Goal: Transaction & Acquisition: Download file/media

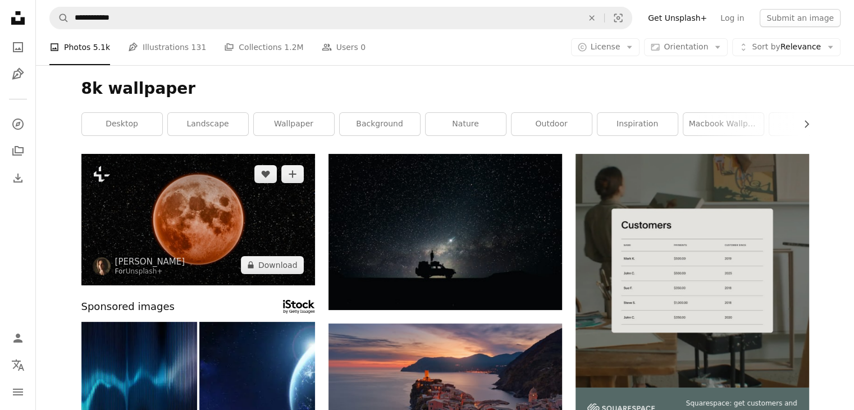
click at [206, 231] on img at bounding box center [198, 219] width 234 height 131
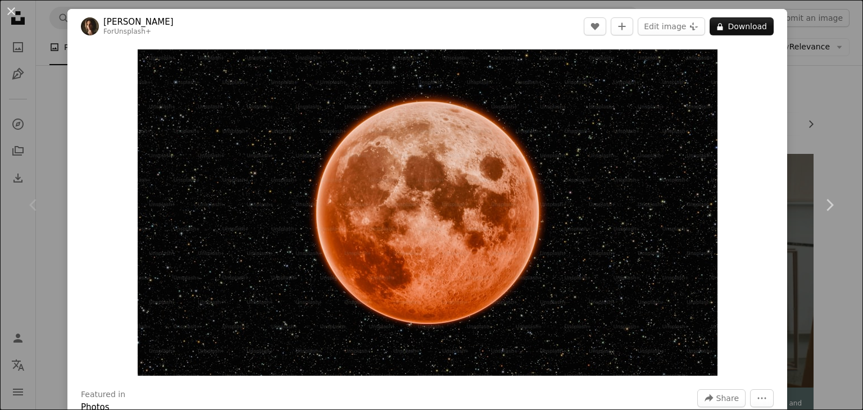
click at [811, 122] on div "An X shape Chevron left Chevron right [PERSON_NAME] For Unsplash+ A heart A plu…" at bounding box center [431, 205] width 863 height 410
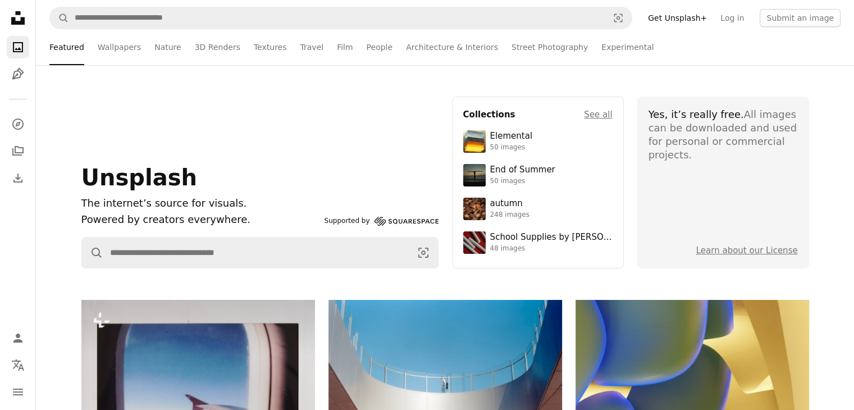
click at [56, 48] on li "Featured" at bounding box center [66, 47] width 35 height 36
click at [115, 51] on link "Wallpapers" at bounding box center [119, 47] width 43 height 36
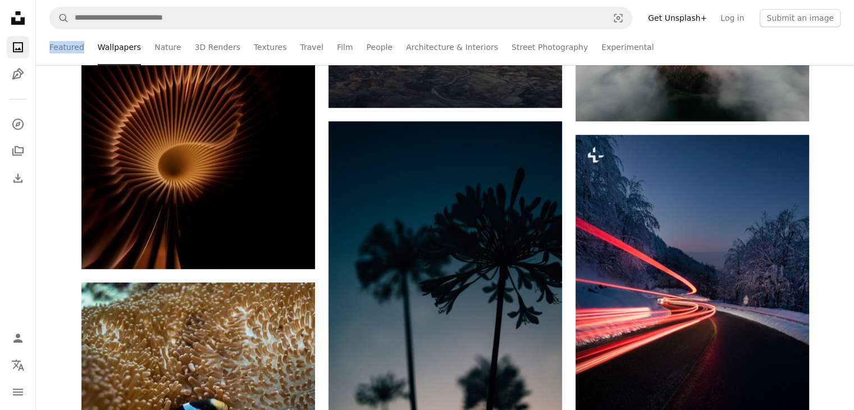
scroll to position [449, 0]
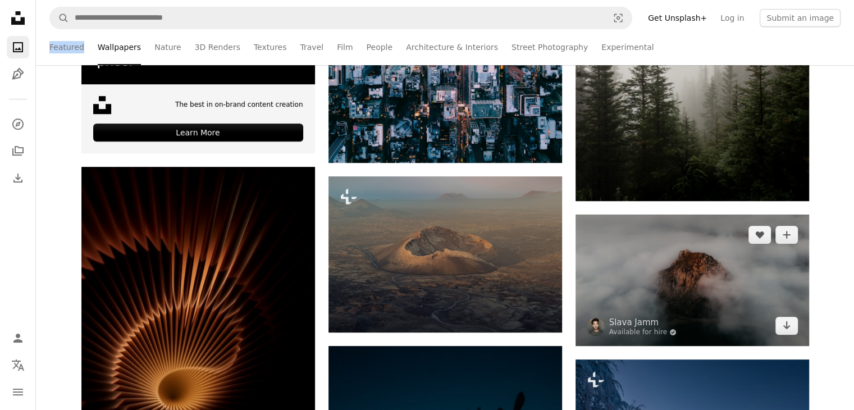
click at [642, 241] on img at bounding box center [693, 280] width 234 height 131
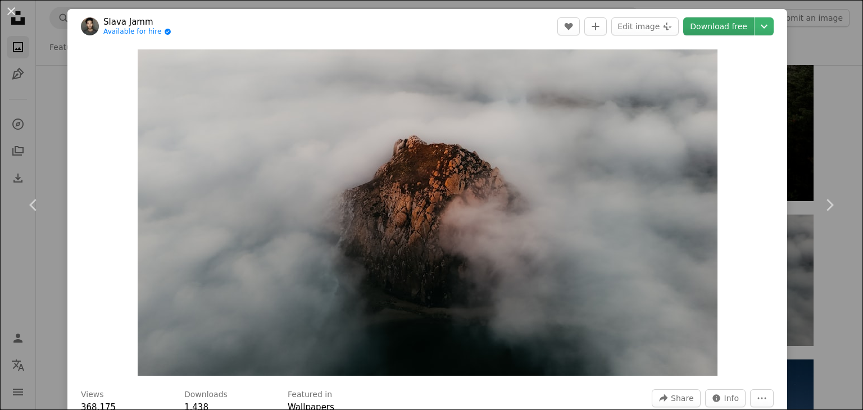
drag, startPoint x: 595, startPoint y: 182, endPoint x: 699, endPoint y: 24, distance: 189.1
click at [699, 24] on link "Download free" at bounding box center [718, 26] width 71 height 18
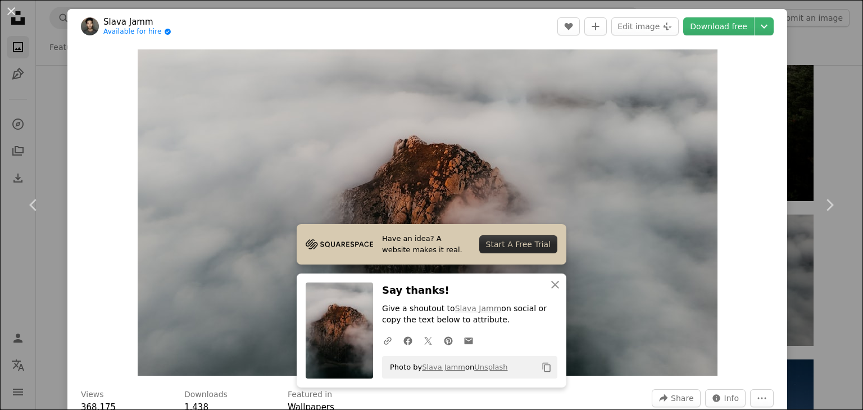
click at [802, 60] on div "An X shape Chevron left Chevron right Slava Jamm Available for hire A checkmark…" at bounding box center [431, 205] width 863 height 410
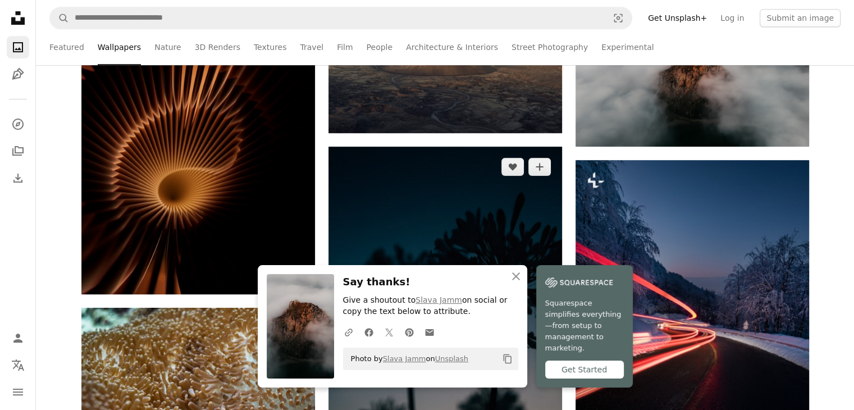
scroll to position [674, 0]
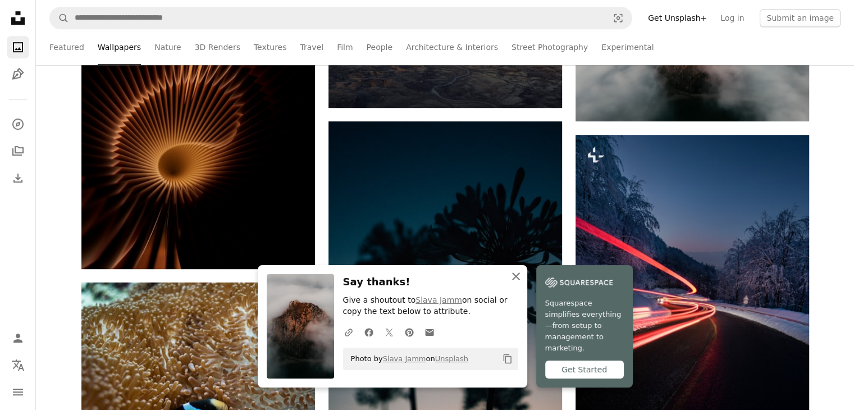
click at [517, 283] on icon "An X shape" at bounding box center [515, 276] width 13 height 13
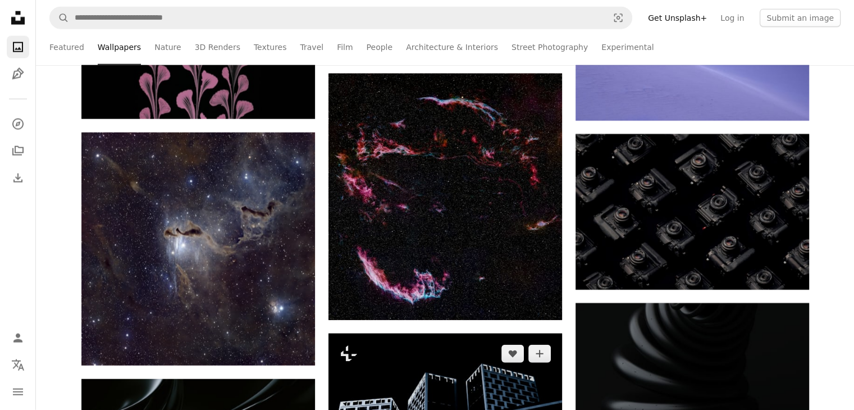
scroll to position [2695, 0]
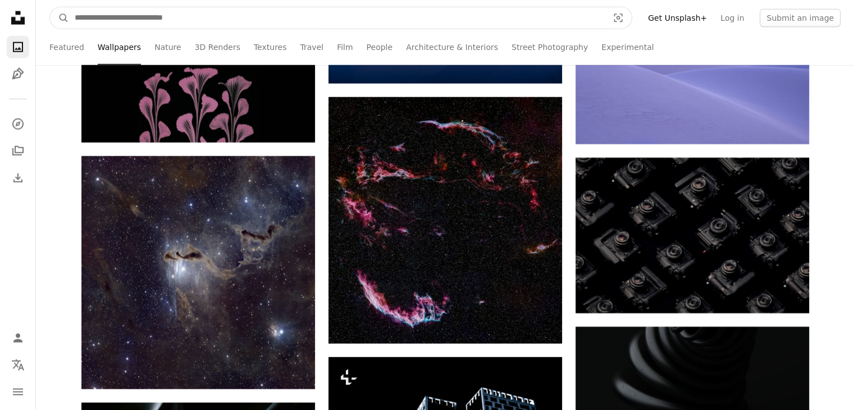
click at [256, 15] on input "Find visuals sitewide" at bounding box center [337, 17] width 536 height 21
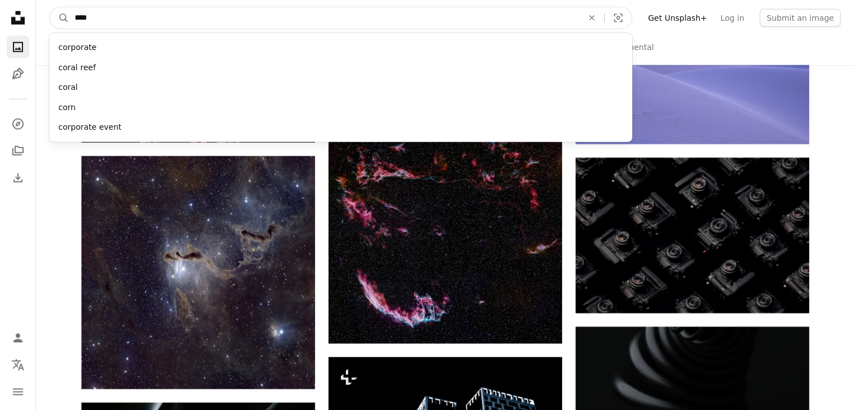
type input "*****"
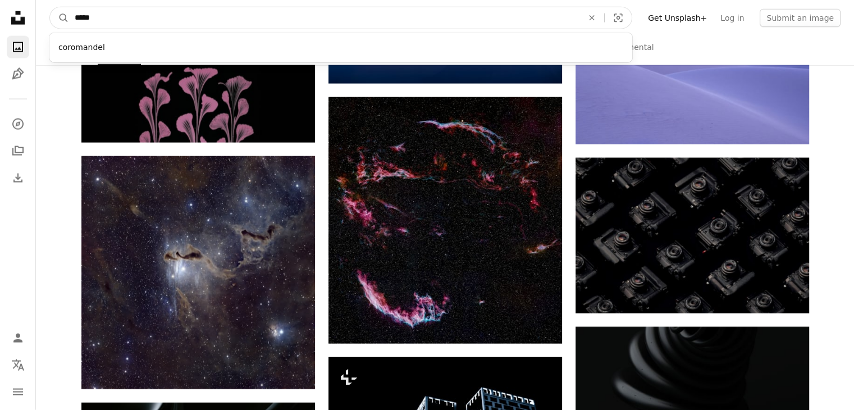
click button "A magnifying glass" at bounding box center [59, 17] width 19 height 21
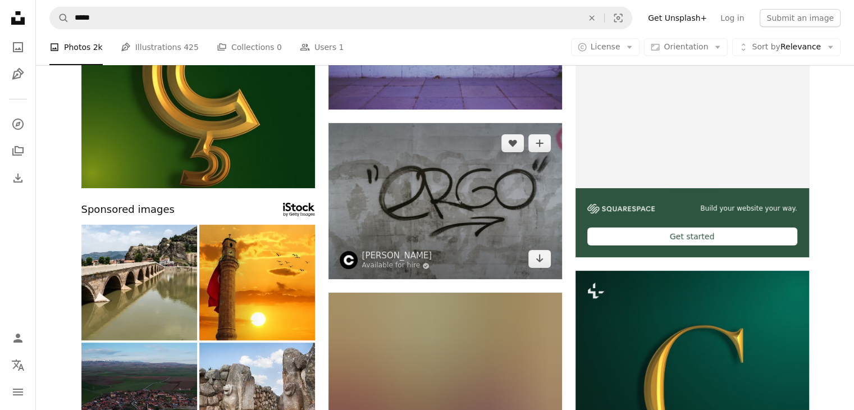
scroll to position [225, 0]
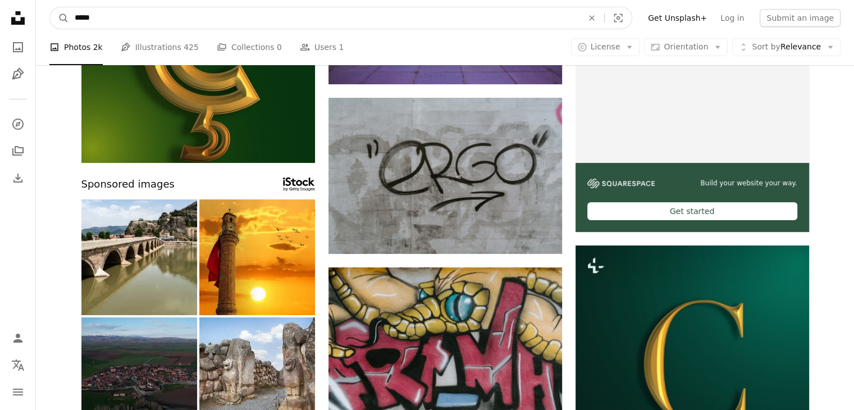
click at [285, 14] on input "*****" at bounding box center [324, 17] width 510 height 21
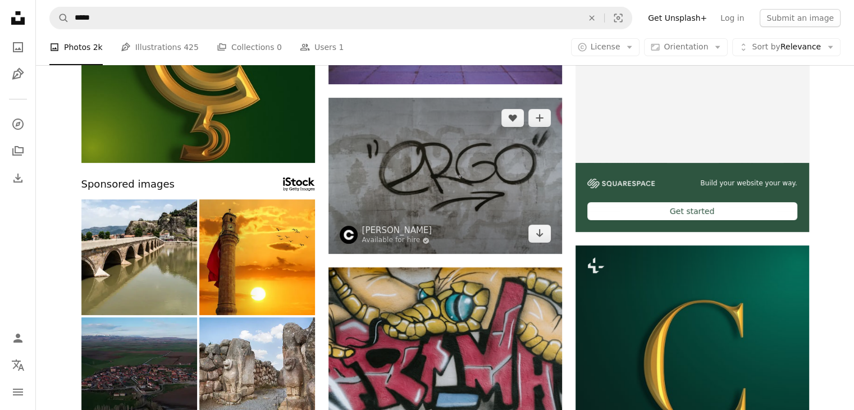
click at [444, 167] on img at bounding box center [446, 176] width 234 height 156
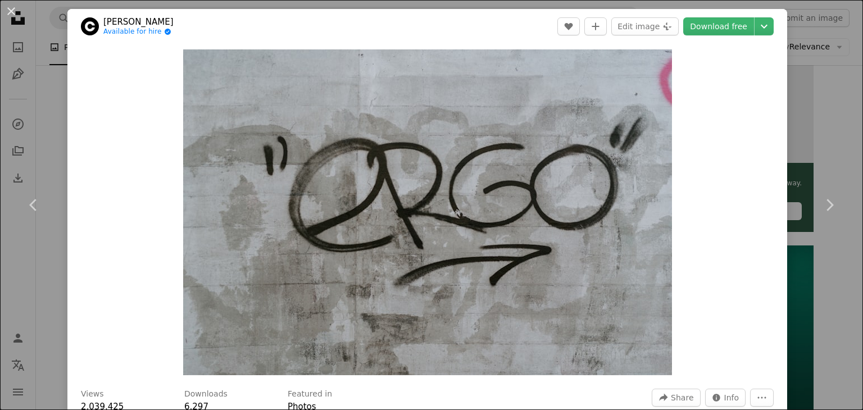
click at [795, 147] on div "An X shape Chevron left Chevron right [PERSON_NAME] Available for hire A checkm…" at bounding box center [431, 205] width 863 height 410
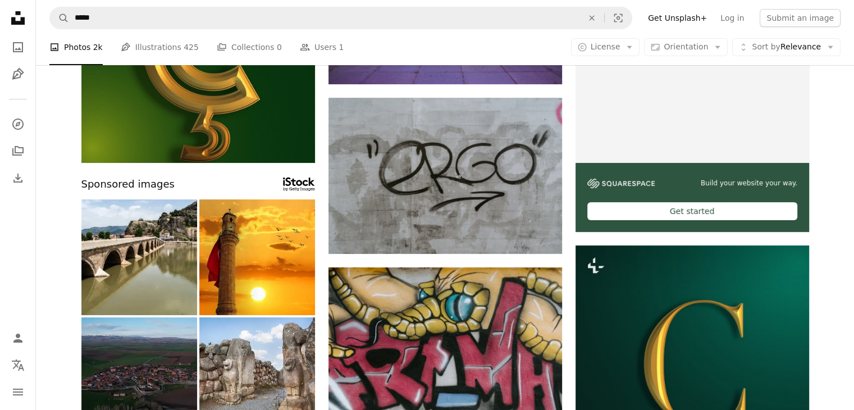
scroll to position [449, 0]
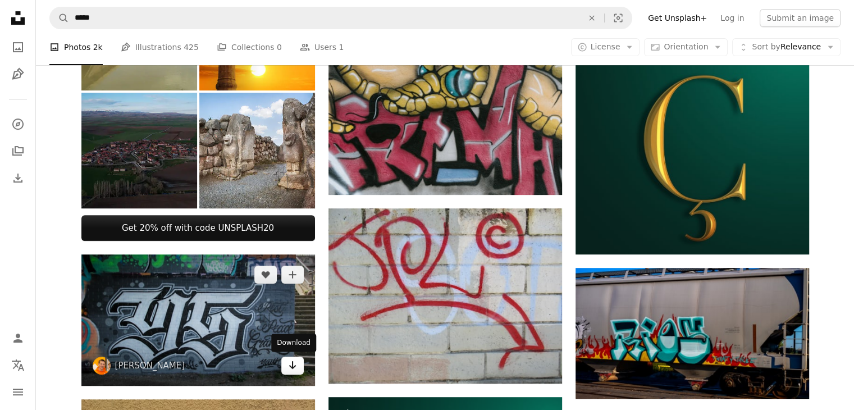
click at [294, 364] on icon "Arrow pointing down" at bounding box center [292, 364] width 9 height 13
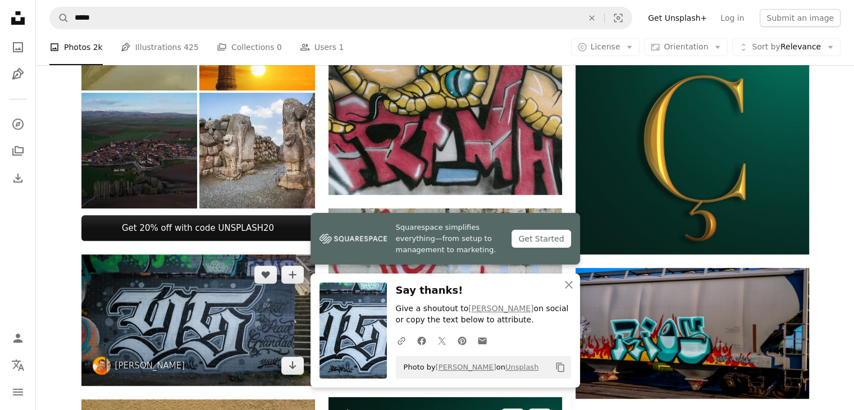
scroll to position [674, 0]
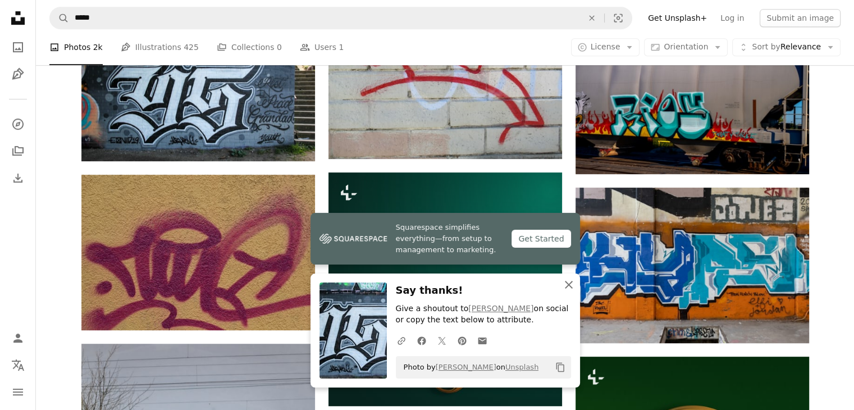
click at [571, 285] on icon "An X shape" at bounding box center [568, 284] width 13 height 13
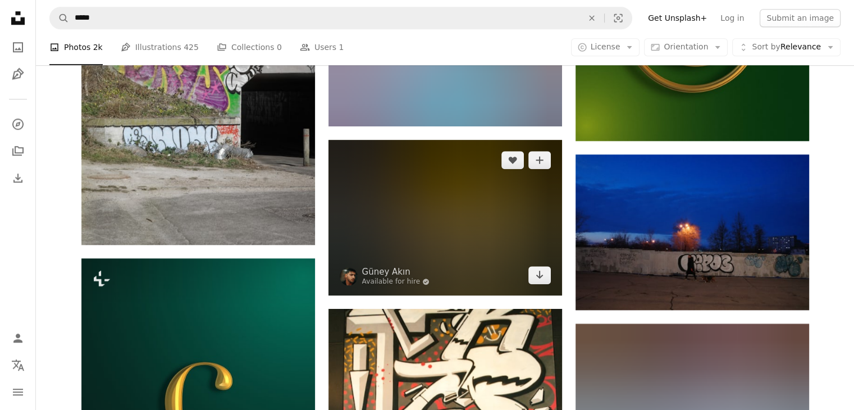
scroll to position [1348, 0]
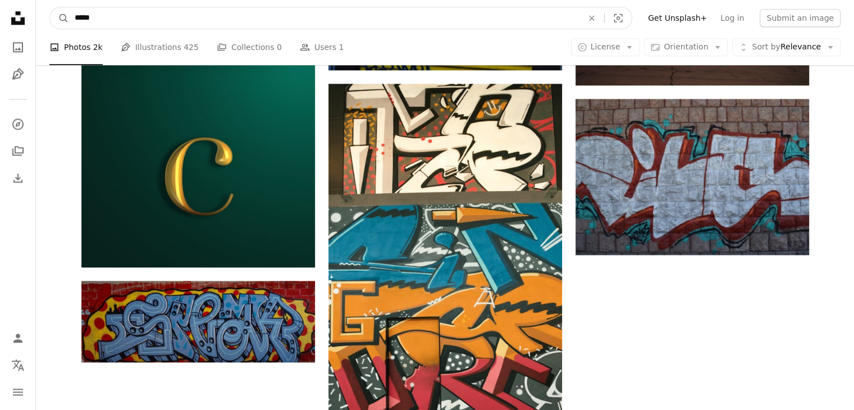
click at [276, 15] on input "*****" at bounding box center [324, 17] width 510 height 21
type input "*"
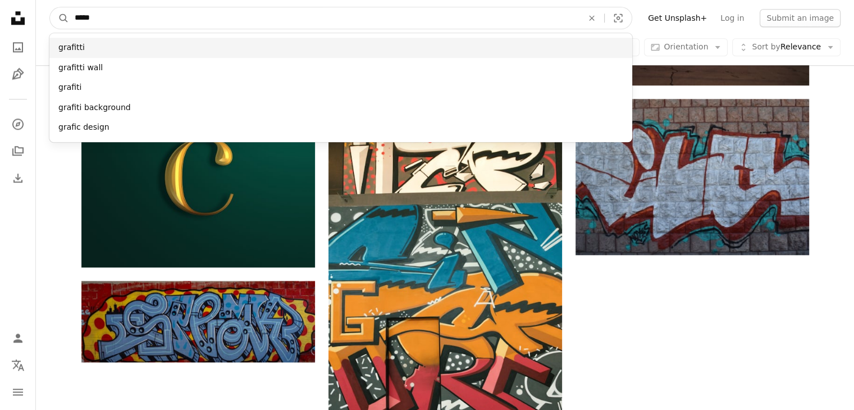
type input "*****"
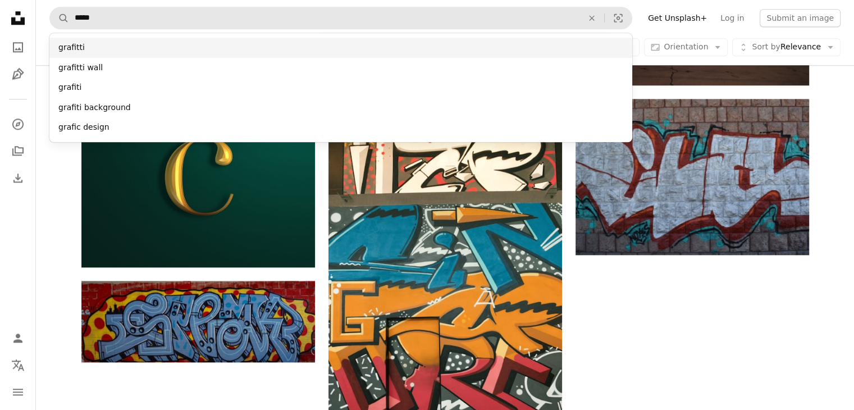
click at [206, 40] on div "grafitti" at bounding box center [340, 48] width 583 height 20
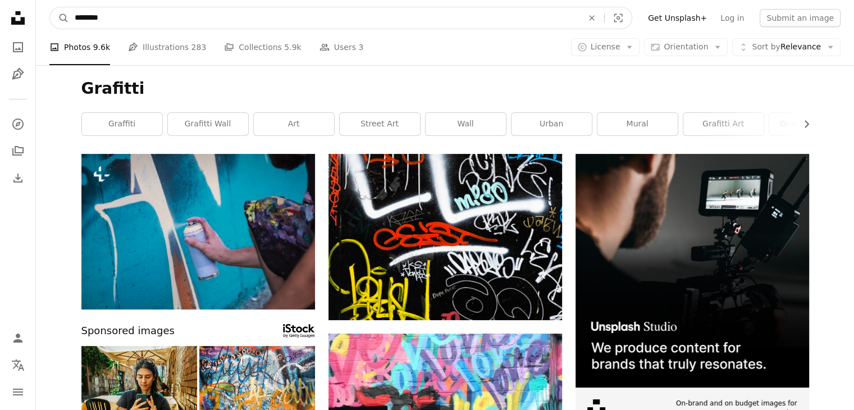
click at [336, 10] on nav "A magnifying glass ******** An X shape Visual search Filters Get Unsplash+ Log …" at bounding box center [445, 18] width 818 height 36
click at [335, 13] on input "********" at bounding box center [324, 17] width 510 height 21
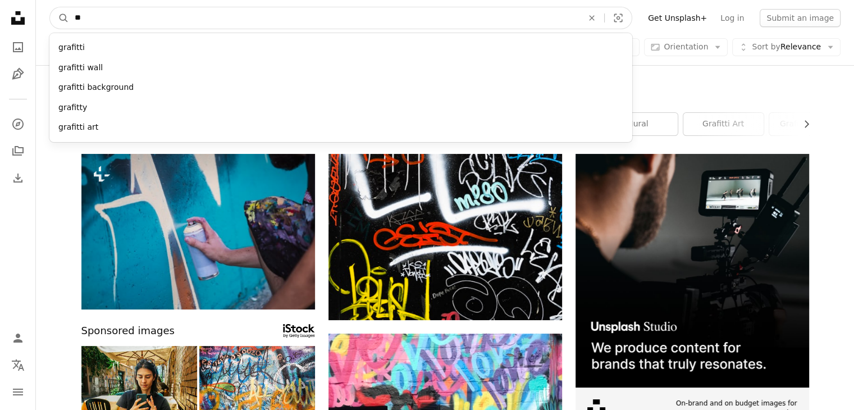
type input "*"
type input "*****"
click button "A magnifying glass" at bounding box center [59, 17] width 19 height 21
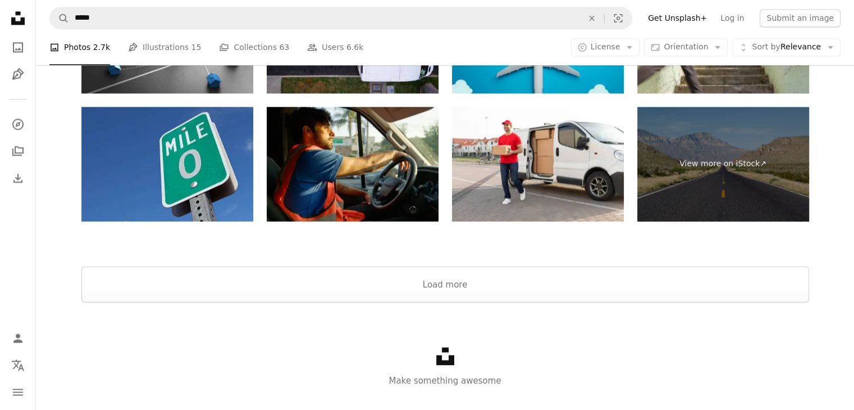
scroll to position [1987, 0]
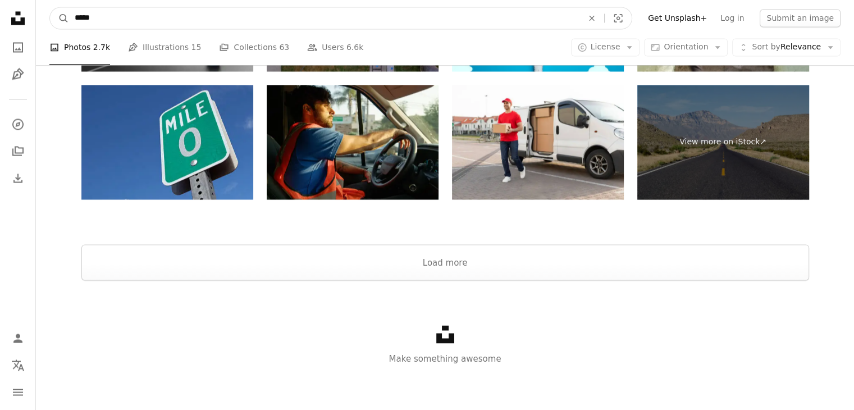
click at [200, 22] on input "*****" at bounding box center [324, 17] width 510 height 21
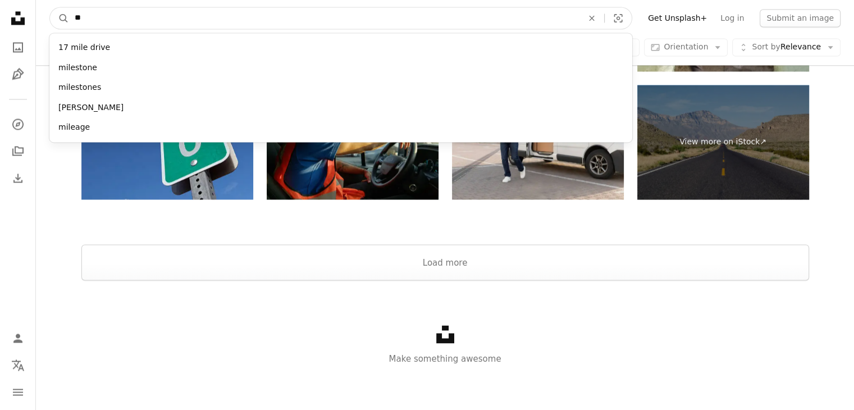
type input "*"
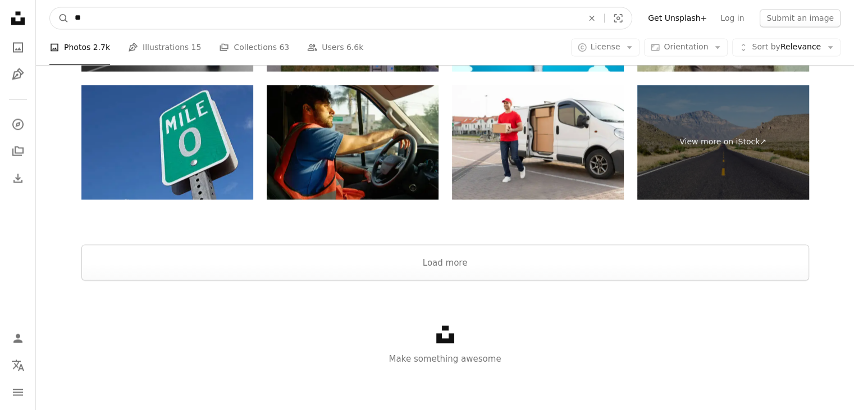
type input "*"
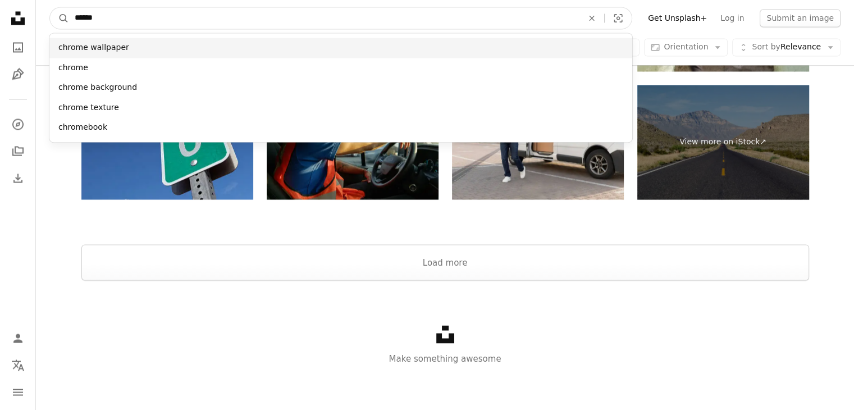
type input "******"
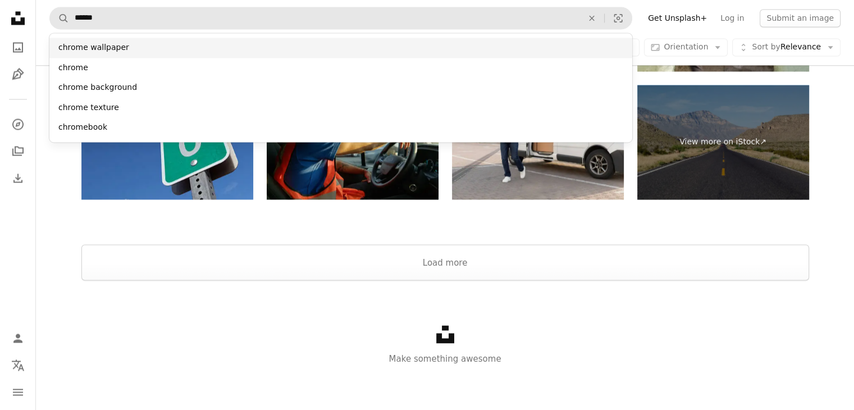
click at [195, 51] on div "chrome wallpaper" at bounding box center [340, 48] width 583 height 20
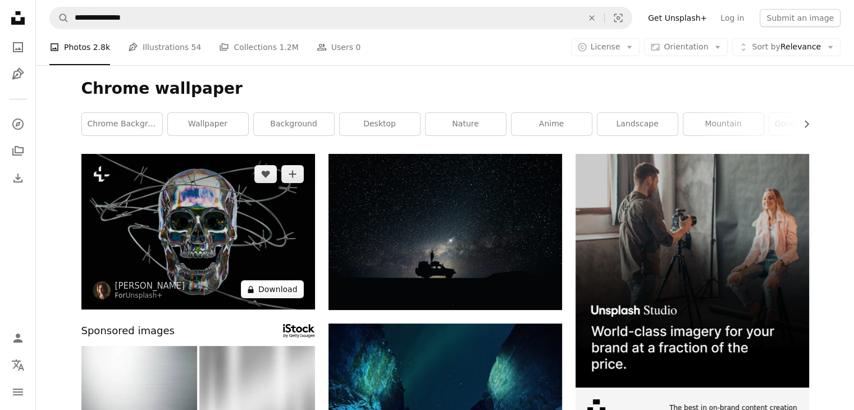
click at [276, 292] on button "A lock Download" at bounding box center [272, 289] width 63 height 18
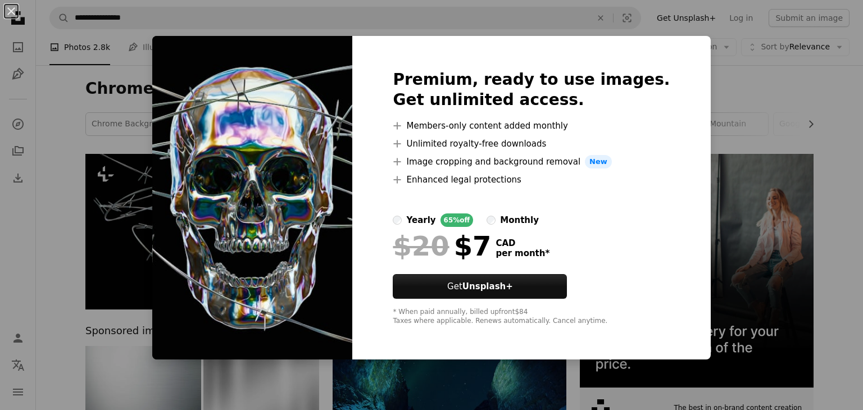
click at [847, 173] on div "An X shape Premium, ready to use images. Get unlimited access. A plus sign Memb…" at bounding box center [431, 205] width 863 height 410
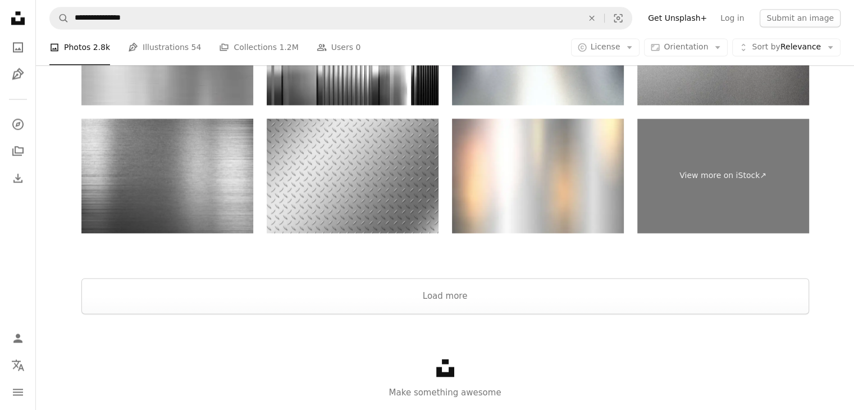
scroll to position [1775, 0]
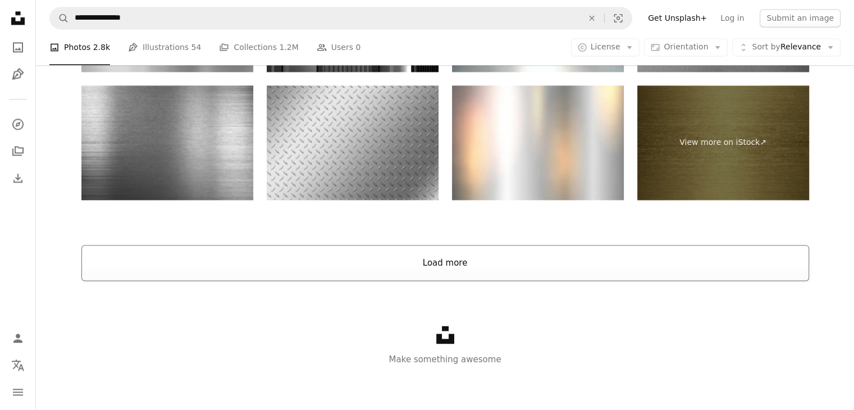
click at [440, 250] on button "Load more" at bounding box center [445, 263] width 728 height 36
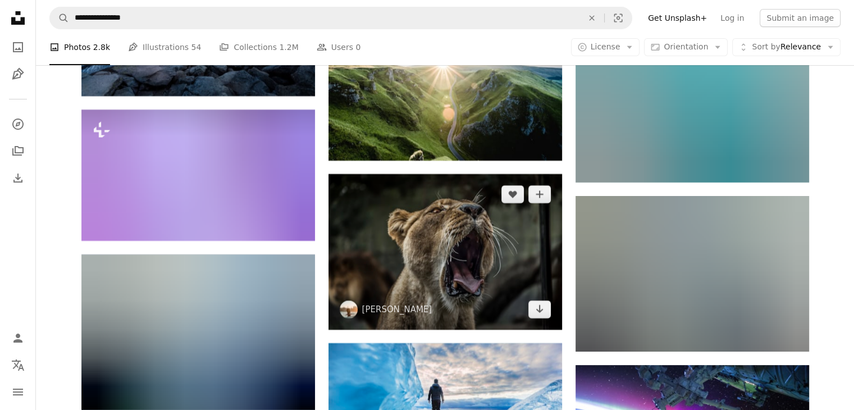
scroll to position [4470, 0]
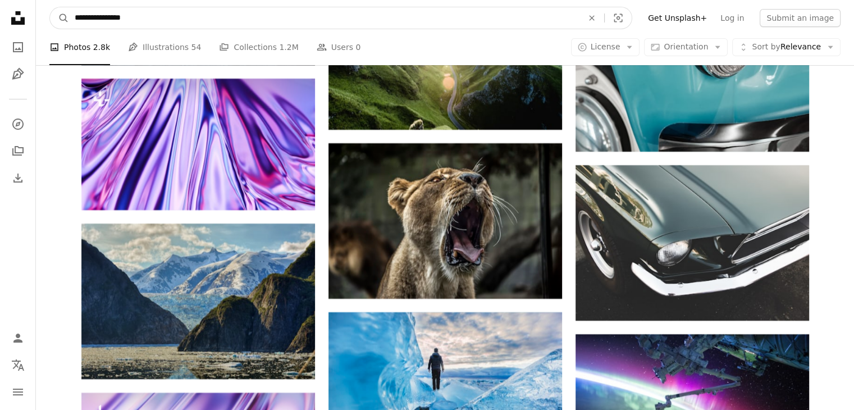
click at [398, 19] on input "**********" at bounding box center [324, 17] width 510 height 21
type input "**********"
click button "A magnifying glass" at bounding box center [59, 17] width 19 height 21
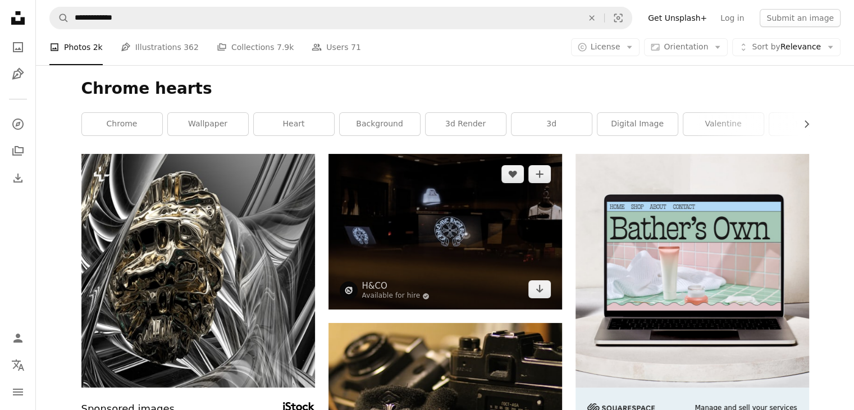
click at [391, 194] on img at bounding box center [446, 232] width 234 height 156
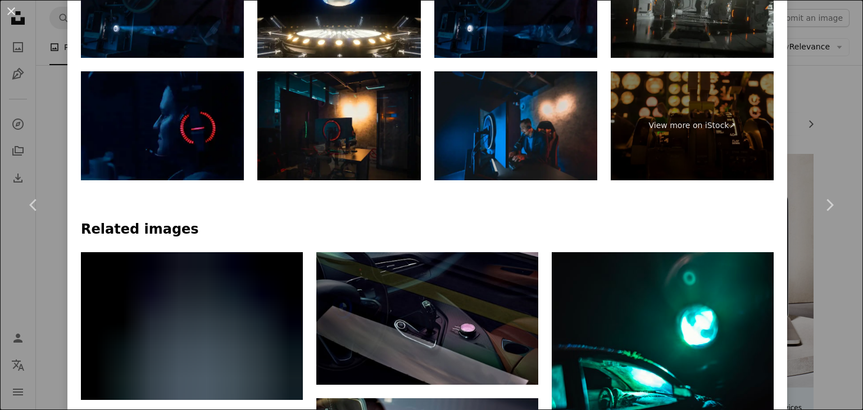
scroll to position [674, 0]
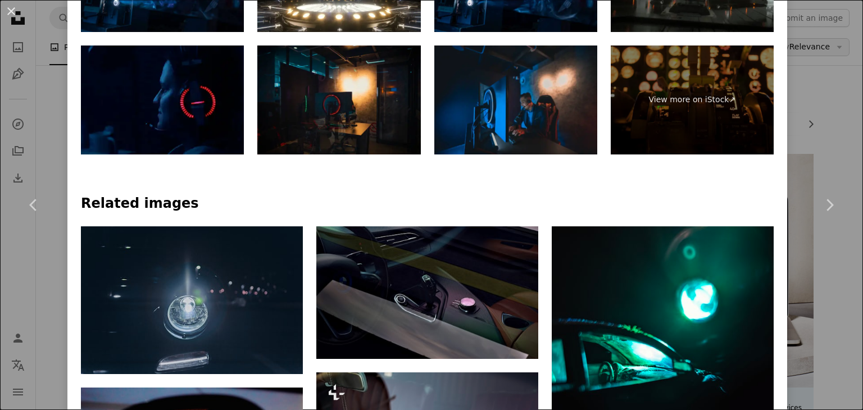
click at [804, 45] on div "An X shape Chevron left Chevron right H&CO Available for hire A checkmark insid…" at bounding box center [431, 205] width 863 height 410
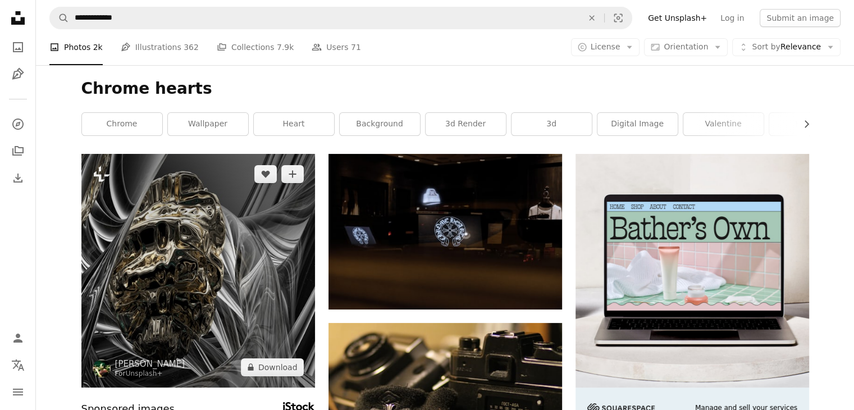
click at [153, 249] on img at bounding box center [198, 271] width 234 height 234
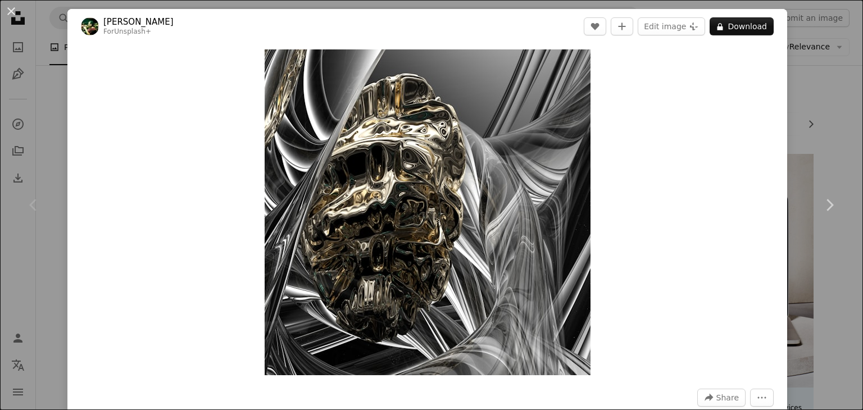
click at [793, 56] on div "An X shape Chevron left Chevron right [PERSON_NAME] For Unsplash+ A heart A plu…" at bounding box center [431, 205] width 863 height 410
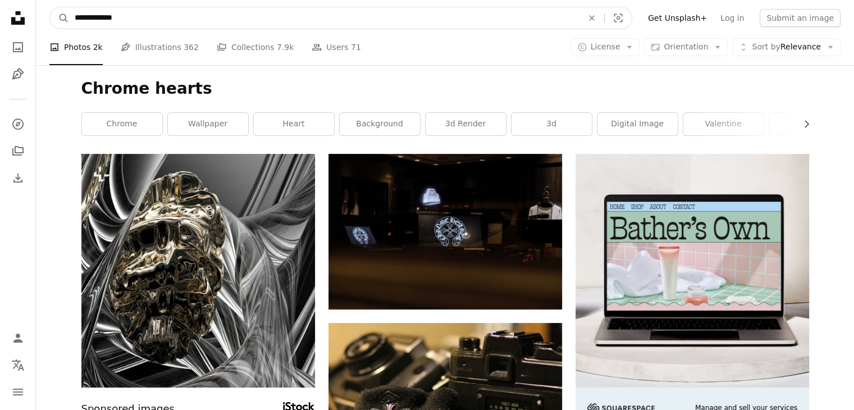
click at [158, 14] on input "**********" at bounding box center [324, 17] width 510 height 21
type input "*"
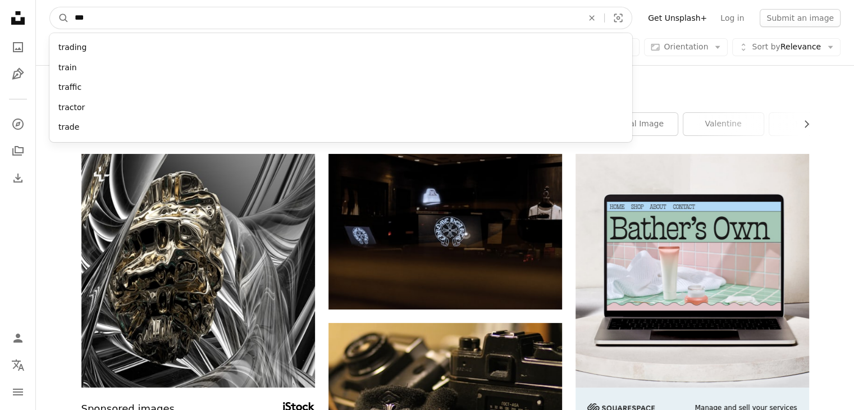
type input "****"
click button "A magnifying glass" at bounding box center [59, 17] width 19 height 21
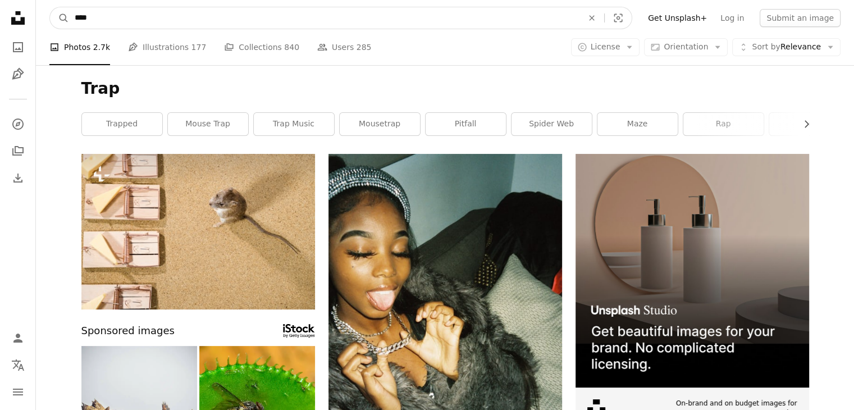
click at [295, 17] on input "****" at bounding box center [324, 17] width 510 height 21
type input "********"
click button "A magnifying glass" at bounding box center [59, 17] width 19 height 21
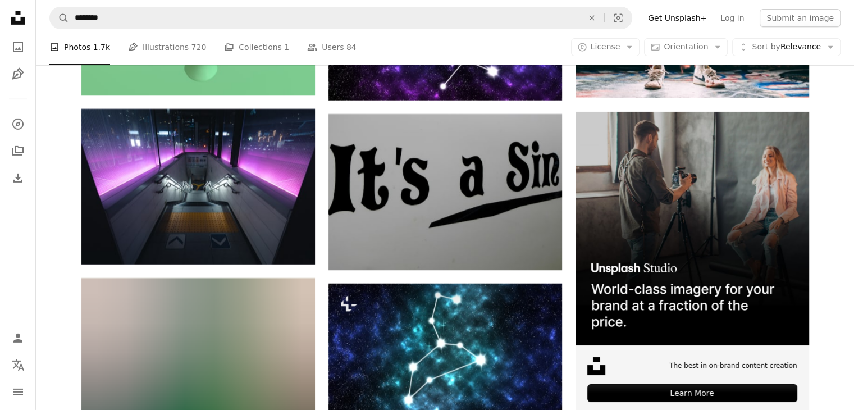
scroll to position [3818, 0]
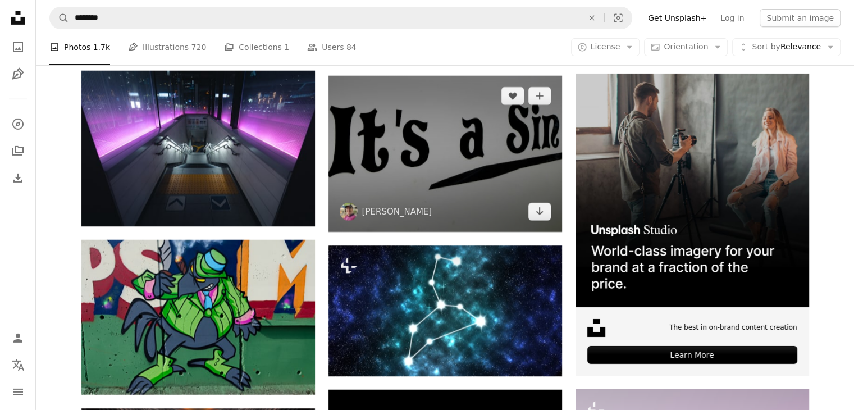
click at [363, 164] on img at bounding box center [446, 154] width 234 height 156
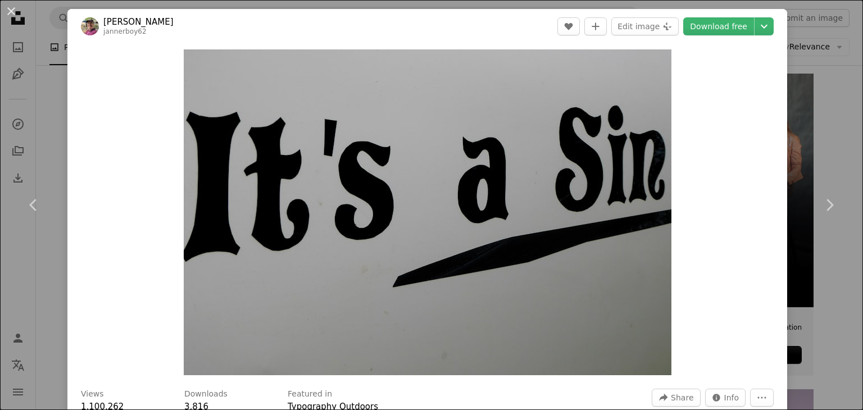
click at [820, 91] on div "An X shape Chevron left Chevron right [PERSON_NAME] jannerboy62 A heart A plus …" at bounding box center [431, 205] width 863 height 410
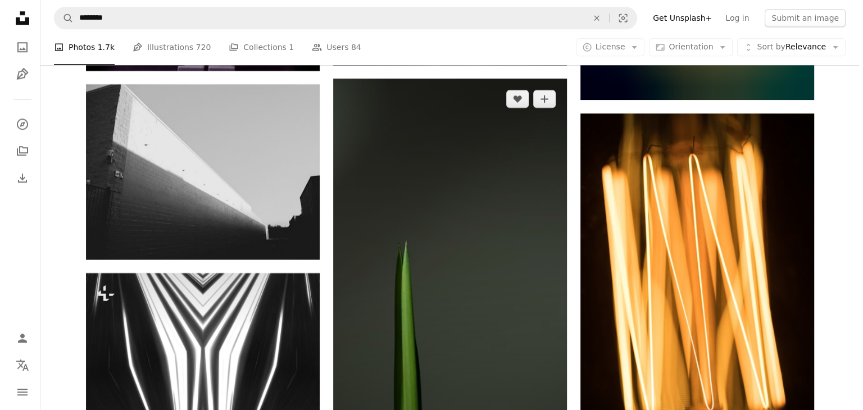
scroll to position [5166, 0]
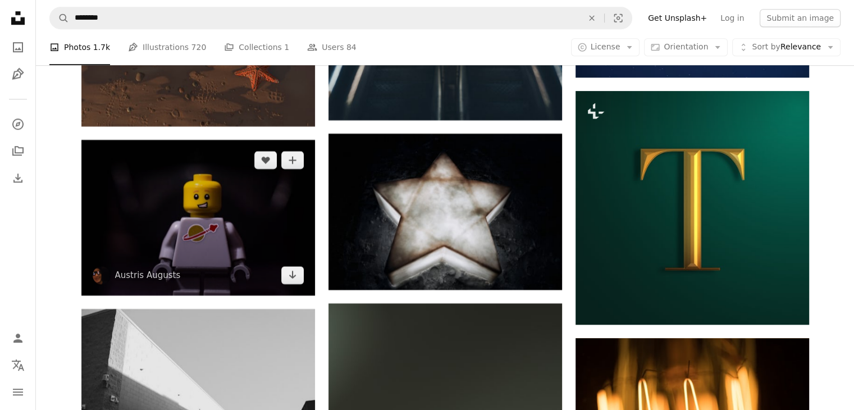
click at [226, 199] on img at bounding box center [198, 218] width 234 height 156
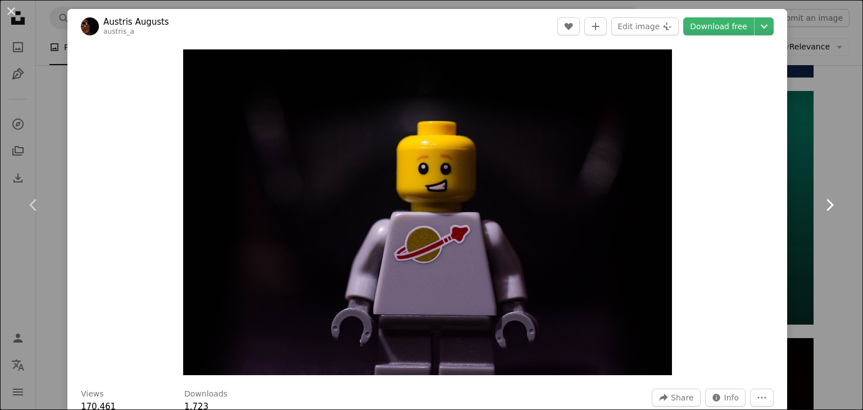
click at [813, 170] on link "Chevron right" at bounding box center [828, 205] width 67 height 108
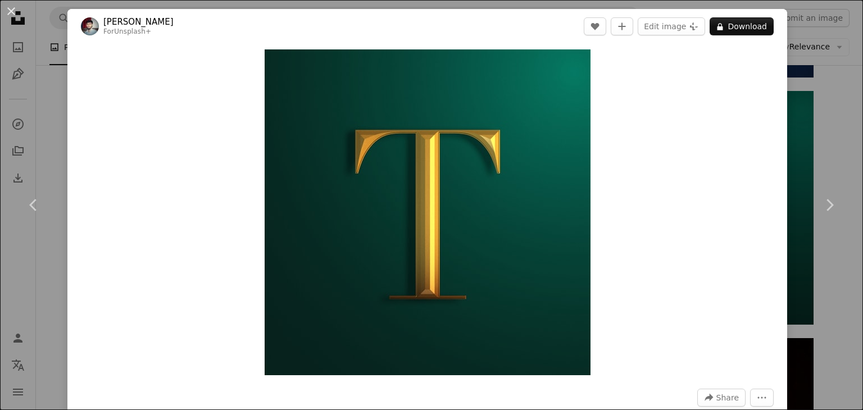
drag, startPoint x: 674, startPoint y: 59, endPoint x: 611, endPoint y: 150, distance: 111.1
click at [611, 150] on div "Zoom in" at bounding box center [426, 212] width 719 height 337
click at [124, 223] on div "Zoom in" at bounding box center [426, 212] width 719 height 337
drag, startPoint x: 130, startPoint y: 218, endPoint x: 177, endPoint y: 189, distance: 55.0
click at [148, 207] on div "Zoom in" at bounding box center [426, 212] width 719 height 337
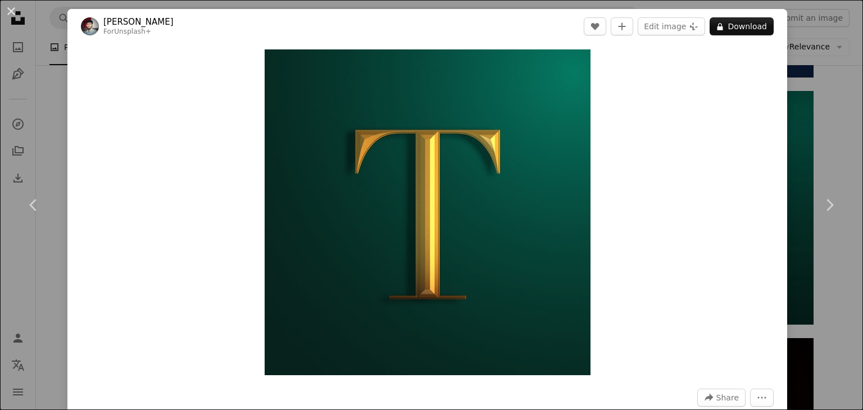
drag, startPoint x: 75, startPoint y: 15, endPoint x: 70, endPoint y: 42, distance: 28.1
click at [70, 42] on header "[PERSON_NAME] For Unsplash+ A heart A plus sign Edit image Plus sign for Unspla…" at bounding box center [426, 26] width 719 height 35
drag, startPoint x: 0, startPoint y: 24, endPoint x: 12, endPoint y: 14, distance: 15.2
click at [8, 18] on button "An X shape" at bounding box center [10, 10] width 13 height 13
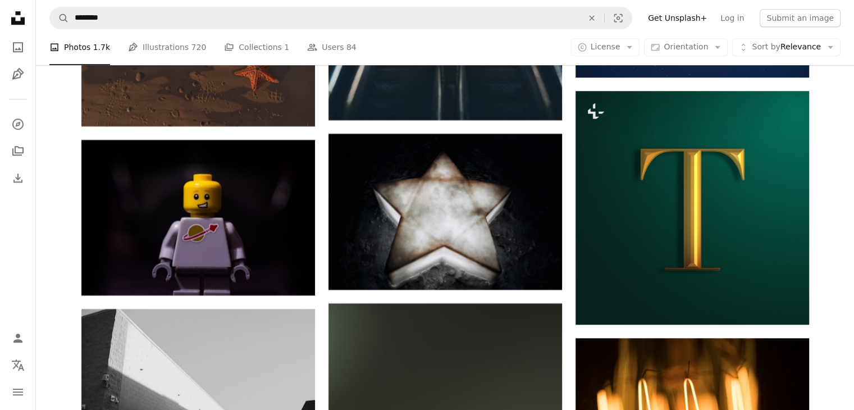
click at [13, 13] on icon "Unsplash logo Unsplash Home" at bounding box center [18, 18] width 22 height 22
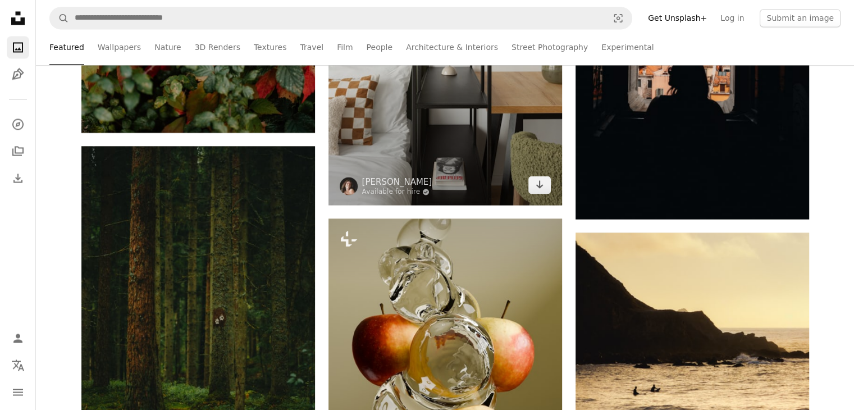
scroll to position [2022, 0]
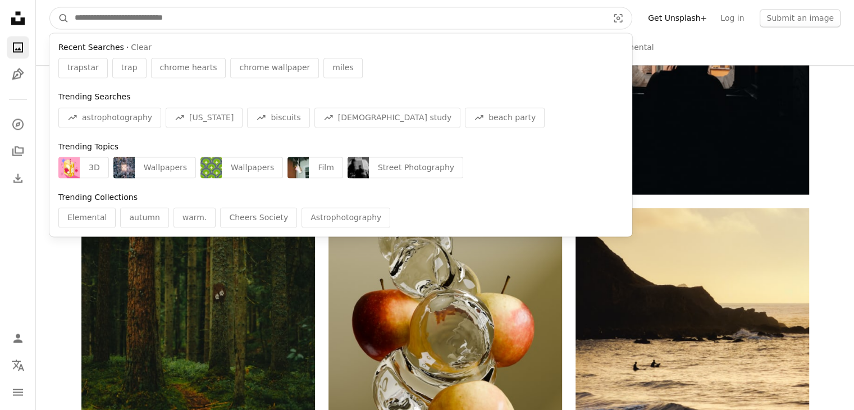
click at [322, 13] on input "Find visuals sitewide" at bounding box center [337, 17] width 536 height 21
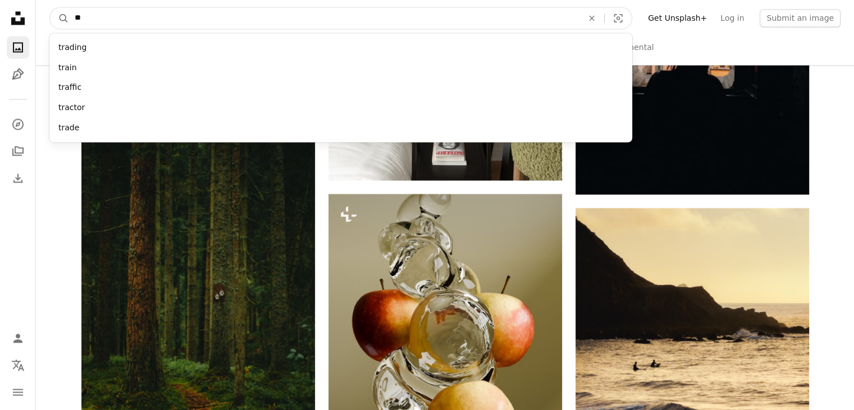
type input "*"
type input "******"
click button "A magnifying glass" at bounding box center [59, 17] width 19 height 21
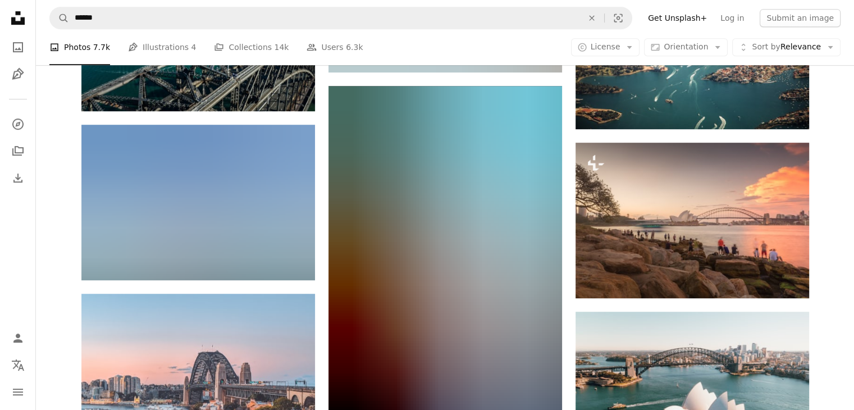
scroll to position [449, 0]
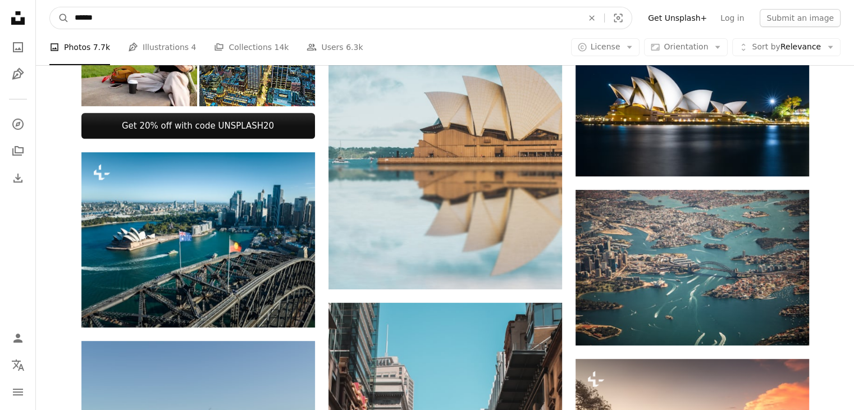
click at [285, 19] on input "******" at bounding box center [324, 17] width 510 height 21
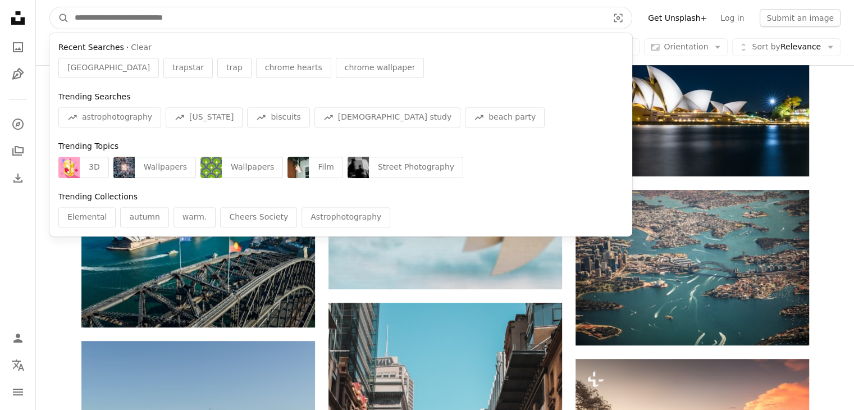
paste input "**********"
type input "**********"
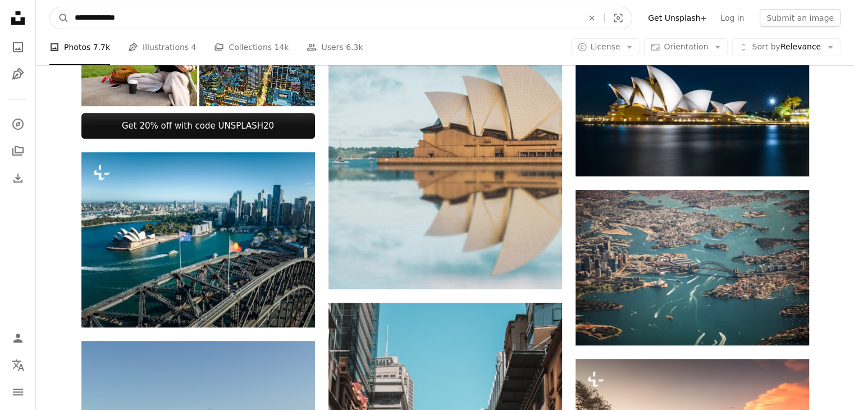
click button "A magnifying glass" at bounding box center [59, 17] width 19 height 21
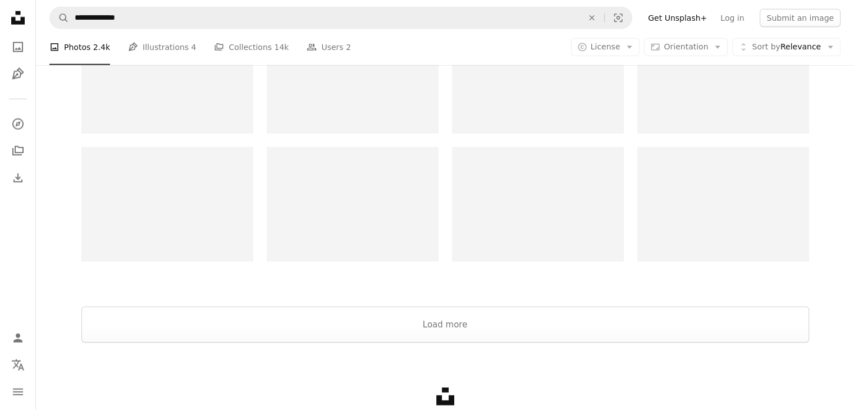
scroll to position [2471, 0]
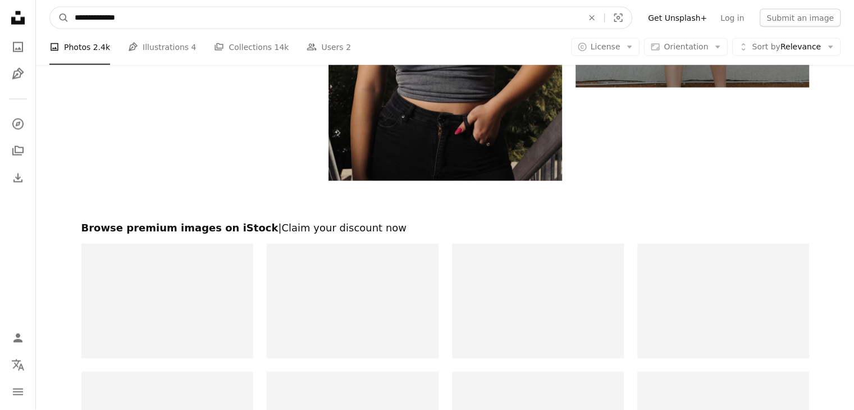
click at [336, 17] on input "**********" at bounding box center [324, 17] width 510 height 21
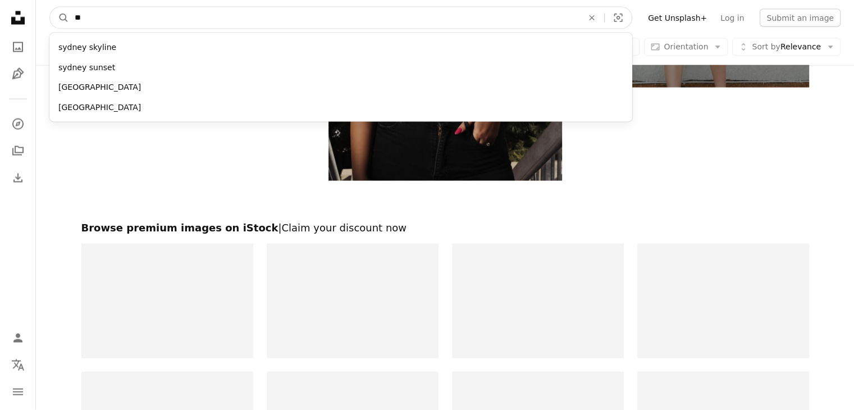
type input "*"
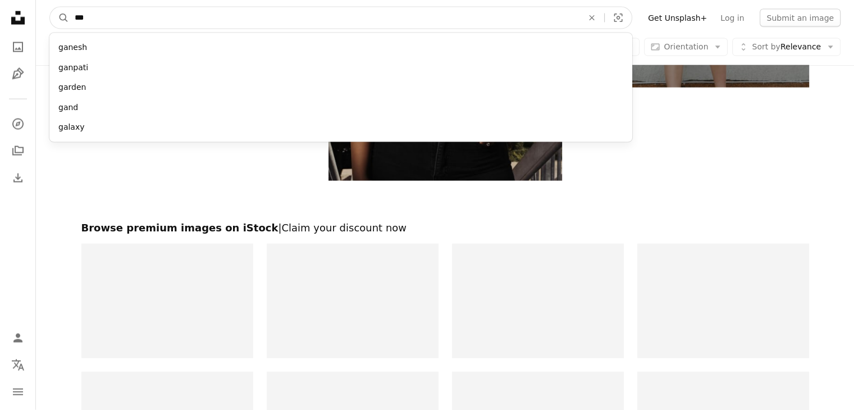
type input "****"
click button "A magnifying glass" at bounding box center [59, 17] width 19 height 21
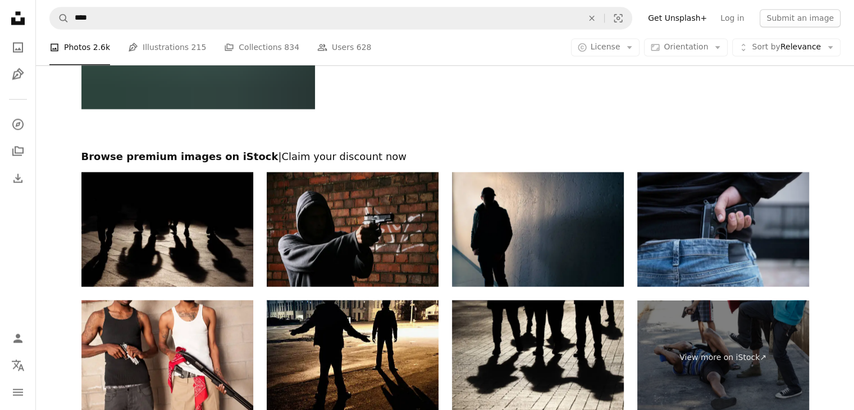
scroll to position [2235, 0]
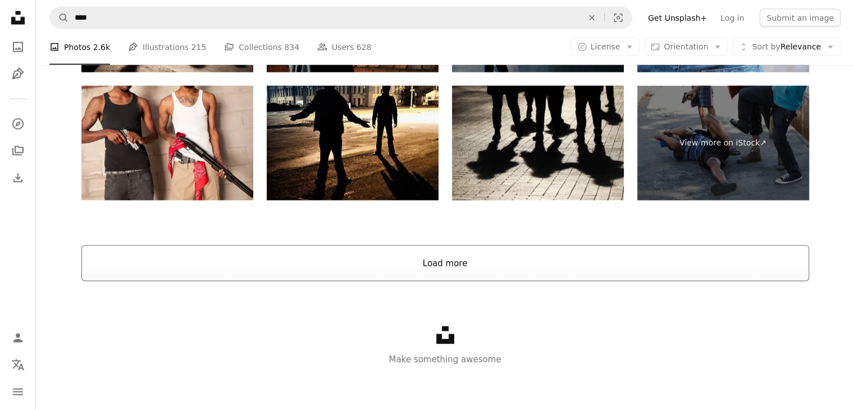
click at [346, 261] on button "Load more" at bounding box center [445, 263] width 728 height 36
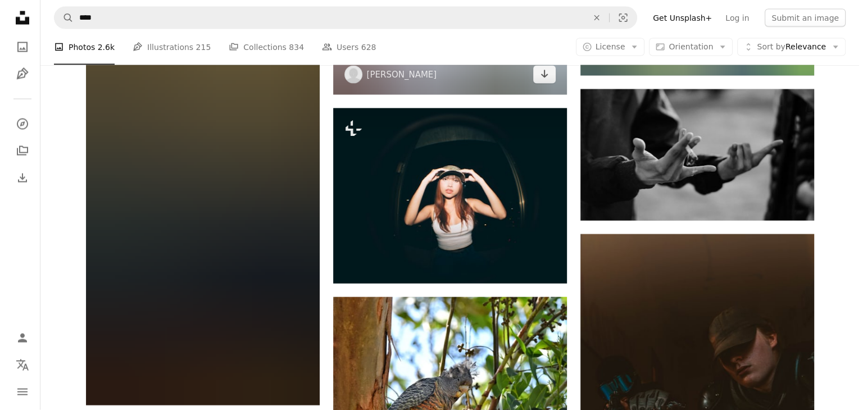
scroll to position [6279, 0]
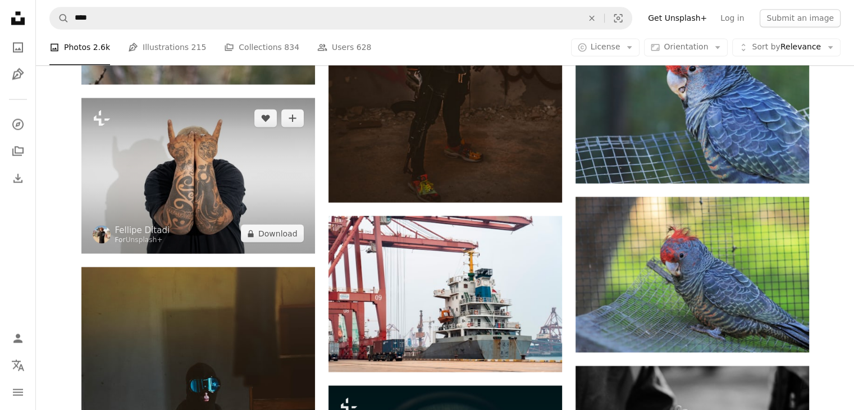
click at [293, 189] on img at bounding box center [198, 176] width 234 height 156
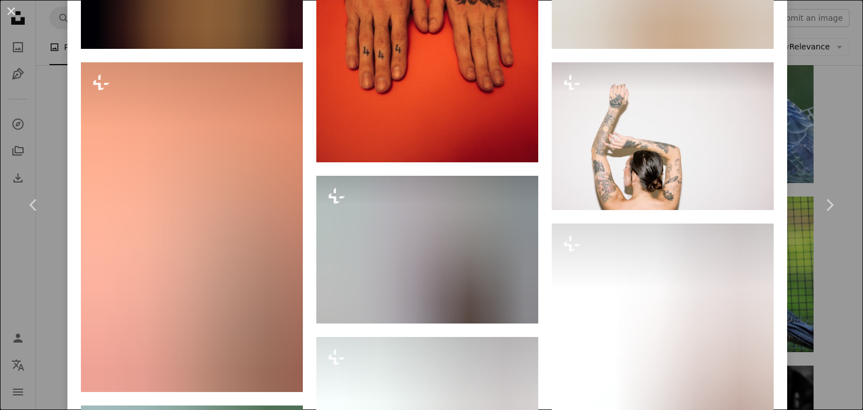
scroll to position [1348, 0]
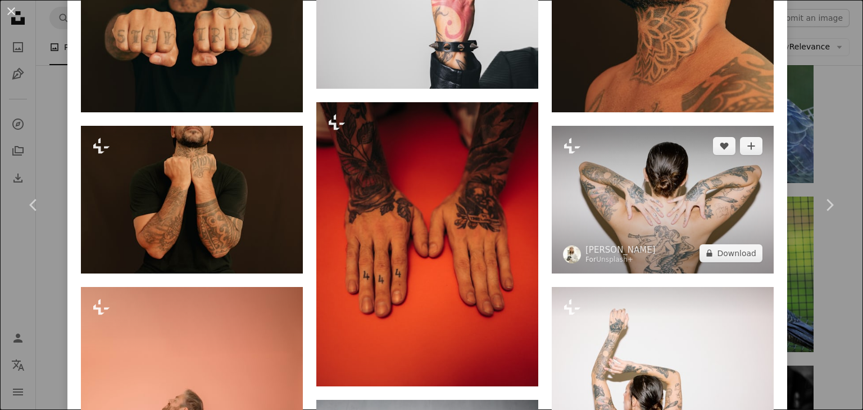
click at [673, 196] on img at bounding box center [662, 200] width 222 height 148
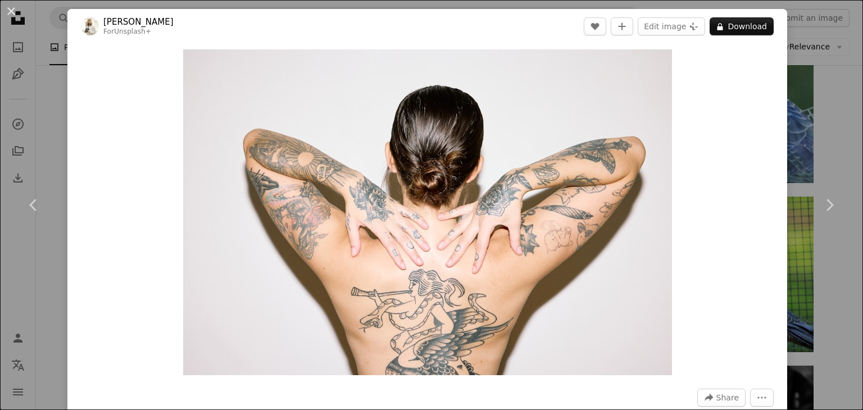
click at [787, 39] on div "An X shape Chevron left Chevron right [PERSON_NAME] For Unsplash+ A heart A plu…" at bounding box center [431, 205] width 863 height 410
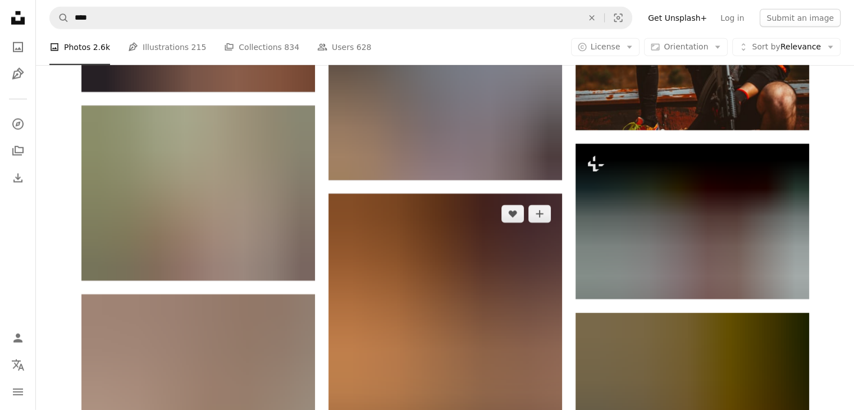
scroll to position [7626, 0]
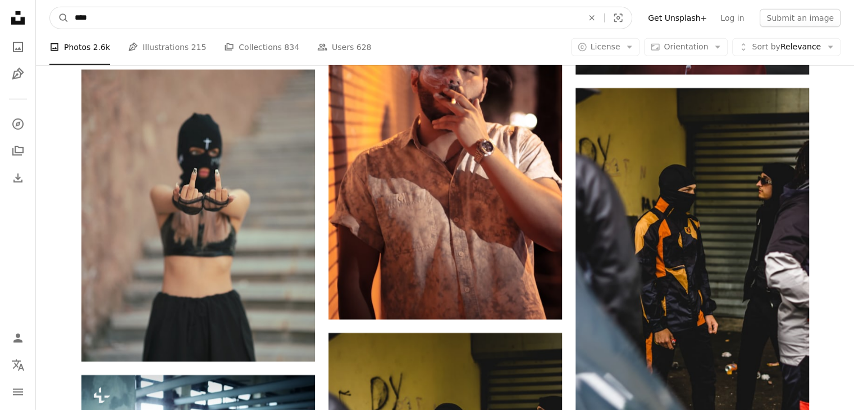
click at [271, 13] on input "****" at bounding box center [324, 17] width 510 height 21
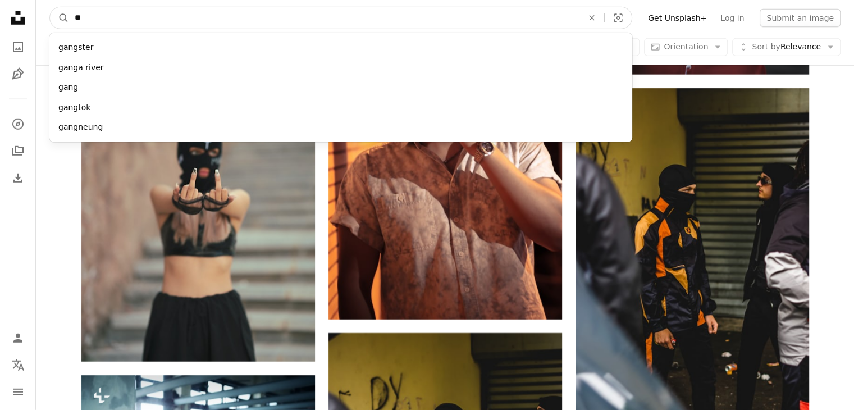
type input "*"
type input "****"
click at [50, 7] on button "A magnifying glass" at bounding box center [59, 17] width 19 height 21
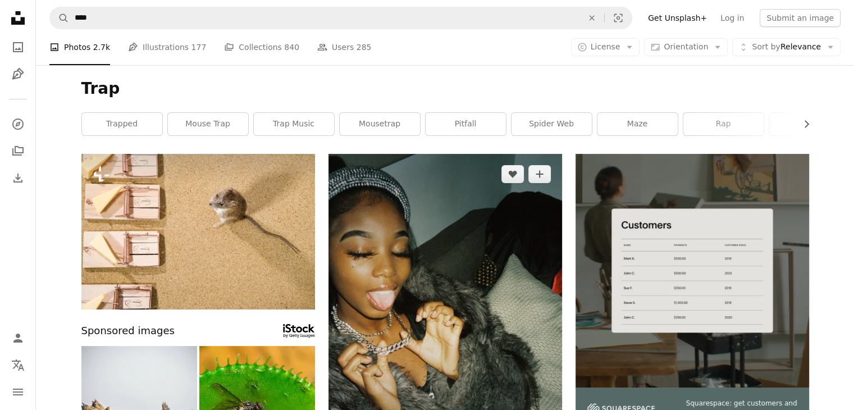
click at [391, 254] on img at bounding box center [446, 328] width 234 height 349
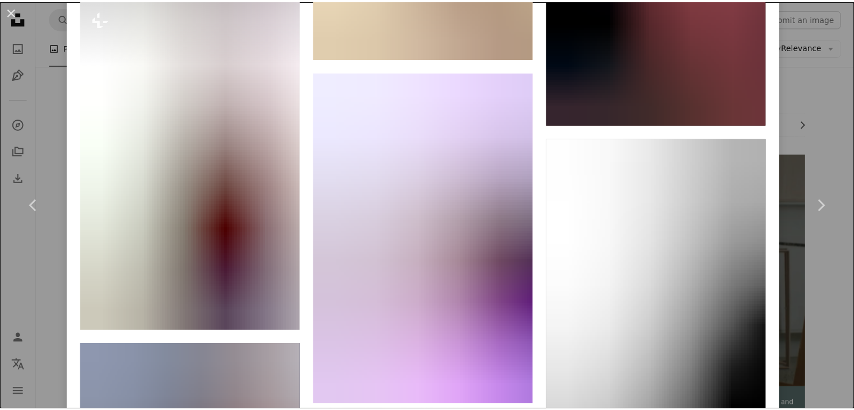
scroll to position [2695, 0]
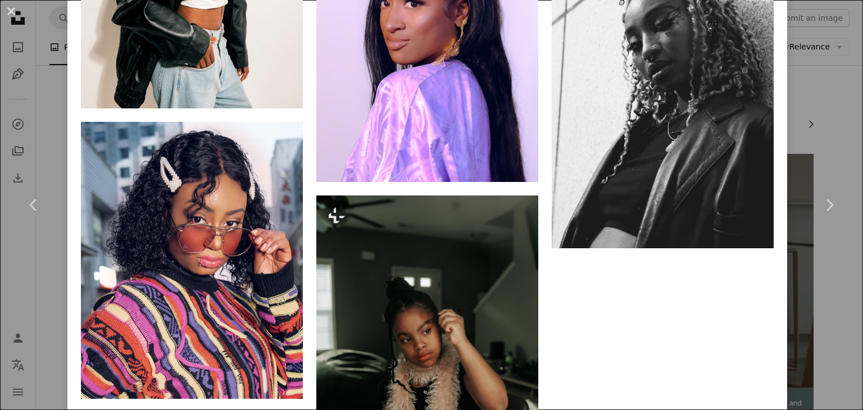
click at [820, 34] on div "An X shape Chevron left Chevron right [PERSON_NAME] Available for hire A checkm…" at bounding box center [431, 205] width 863 height 410
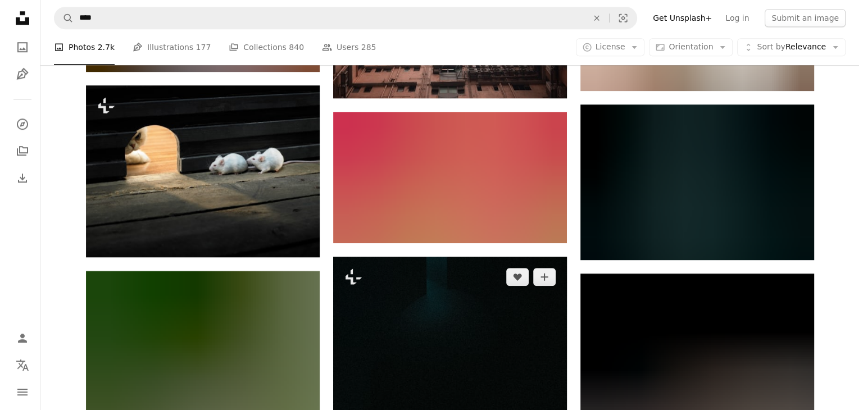
scroll to position [1123, 0]
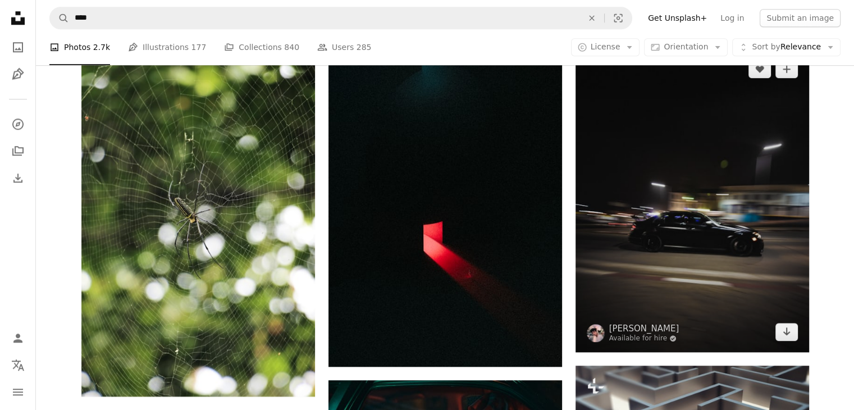
click at [622, 163] on img at bounding box center [693, 200] width 234 height 303
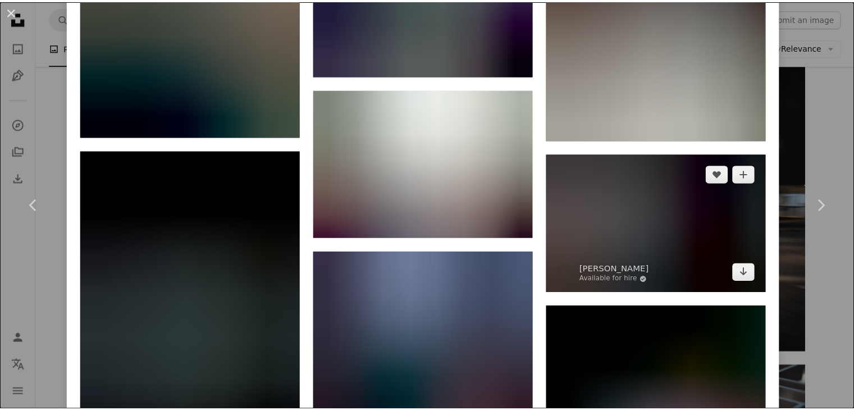
scroll to position [3761, 0]
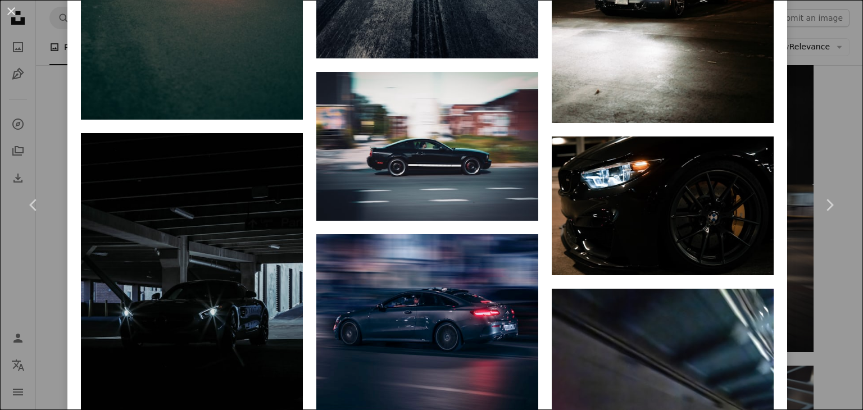
click at [824, 48] on div "An X shape Chevron left Chevron right [PERSON_NAME] Available for hire A checkm…" at bounding box center [431, 205] width 863 height 410
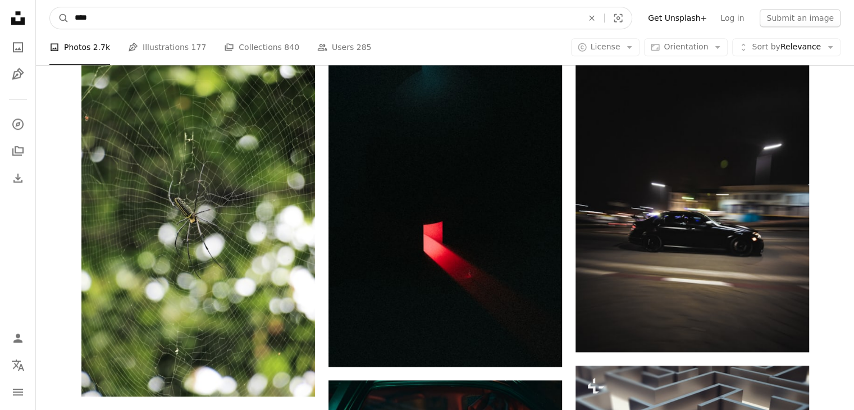
click at [548, 20] on input "****" at bounding box center [324, 17] width 510 height 21
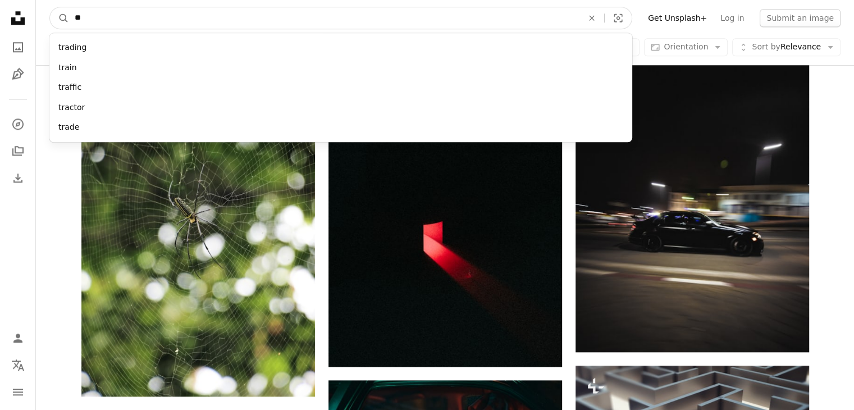
type input "*"
type input "*****"
click button "A magnifying glass" at bounding box center [59, 17] width 19 height 21
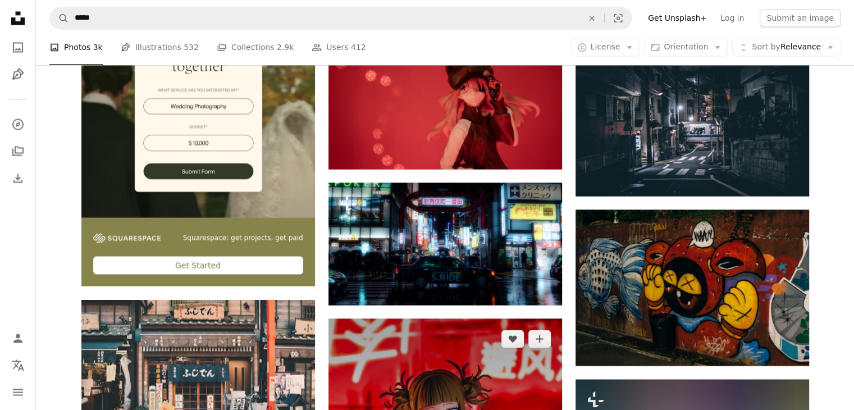
scroll to position [2022, 0]
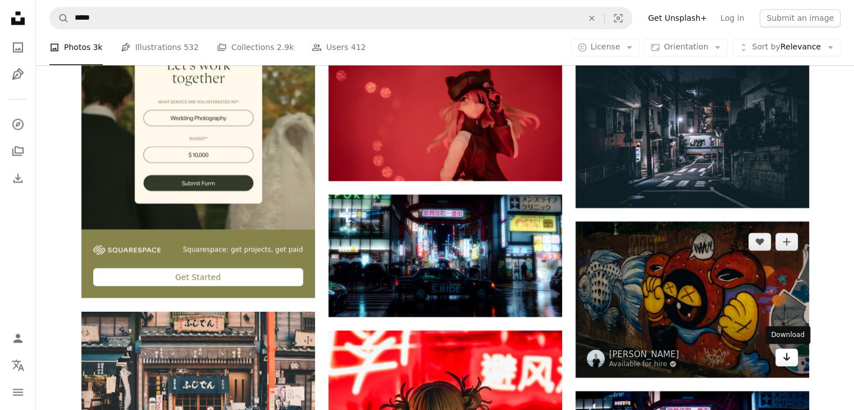
click at [792, 357] on link "Arrow pointing down" at bounding box center [786, 357] width 22 height 18
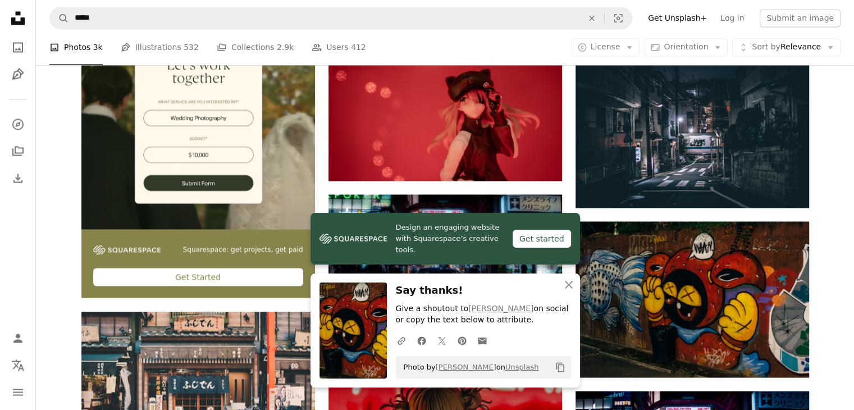
scroll to position [2246, 0]
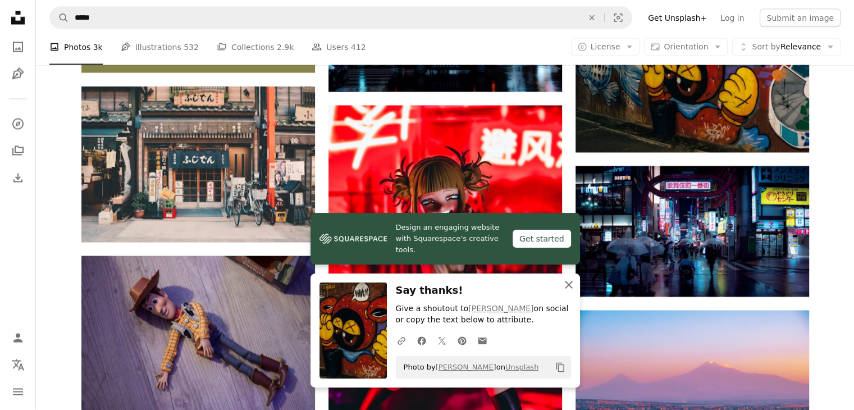
click at [575, 288] on button "An X shape Close" at bounding box center [569, 284] width 22 height 22
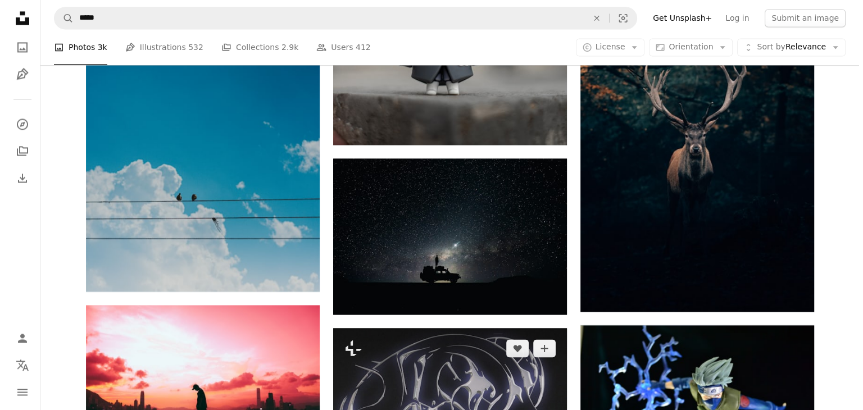
scroll to position [6289, 0]
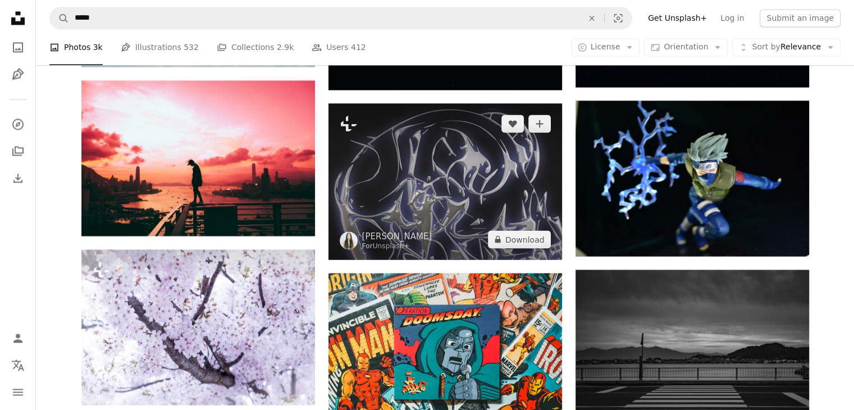
click at [395, 205] on img at bounding box center [446, 181] width 234 height 156
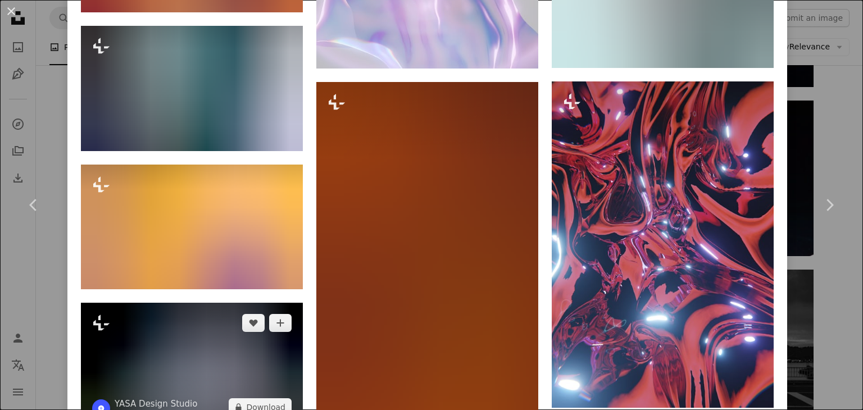
scroll to position [5719, 0]
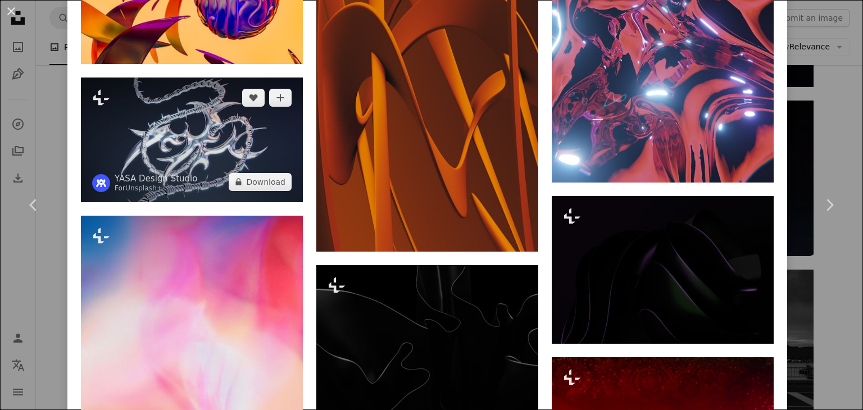
click at [256, 111] on img at bounding box center [192, 139] width 222 height 125
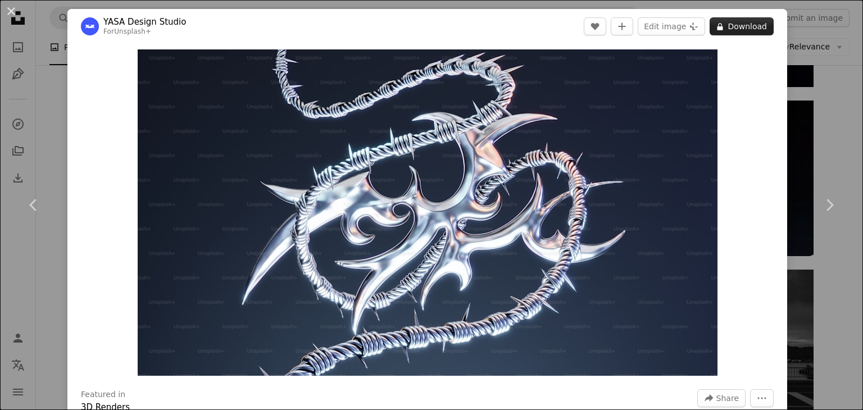
click at [739, 25] on button "A lock Download" at bounding box center [741, 26] width 64 height 18
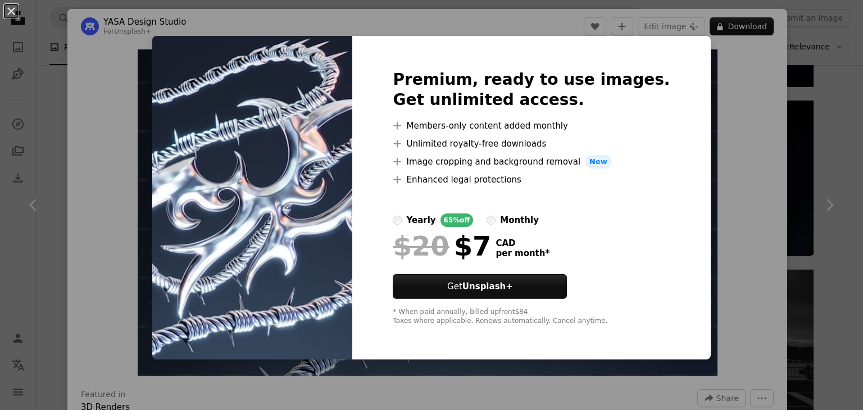
click at [714, 106] on div "An X shape Premium, ready to use images. Get unlimited access. A plus sign Memb…" at bounding box center [431, 205] width 863 height 410
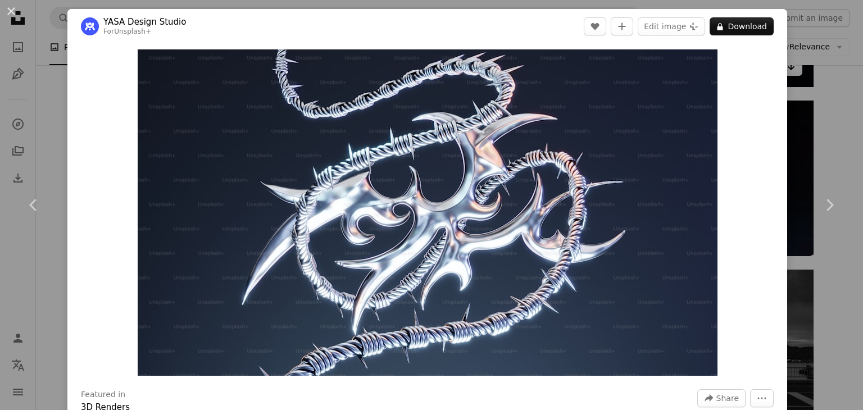
drag, startPoint x: 803, startPoint y: 79, endPoint x: 780, endPoint y: 72, distance: 24.2
click at [802, 79] on div "An X shape Chevron left Chevron right YASA Design Studio For Unsplash+ A heart …" at bounding box center [431, 205] width 863 height 410
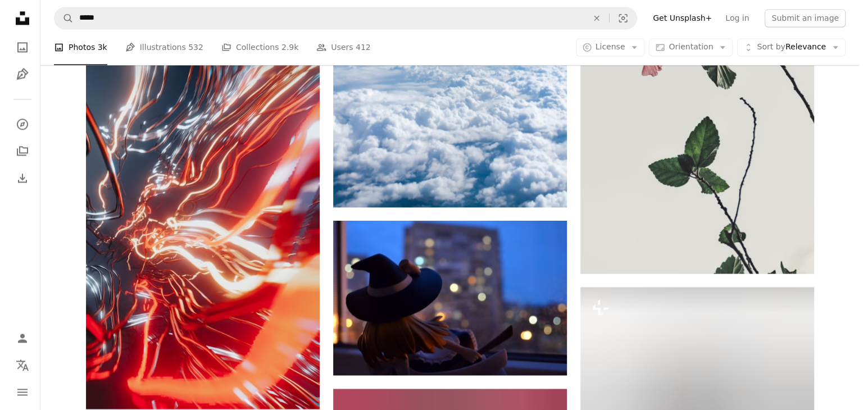
scroll to position [10332, 0]
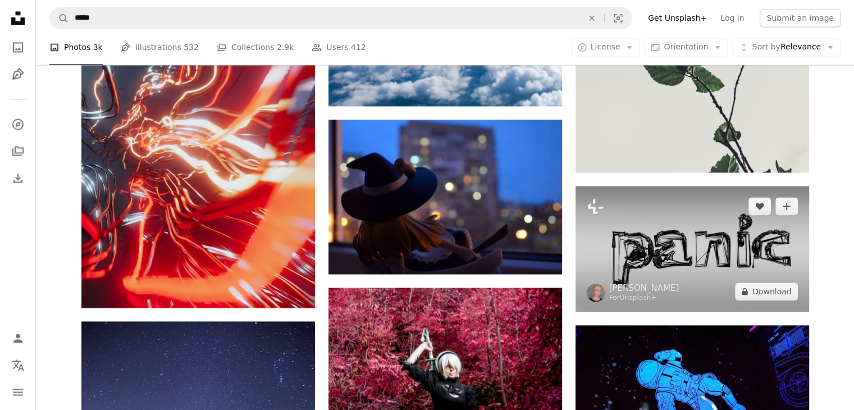
click at [646, 241] on img at bounding box center [693, 249] width 234 height 126
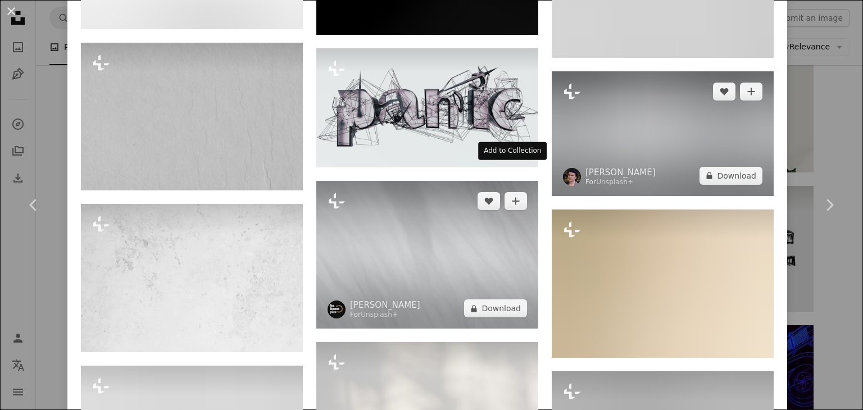
scroll to position [898, 0]
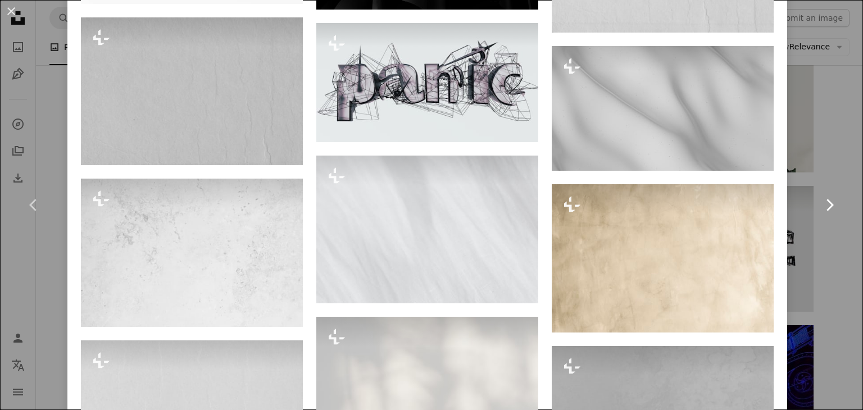
click at [809, 159] on link "Chevron right" at bounding box center [828, 205] width 67 height 108
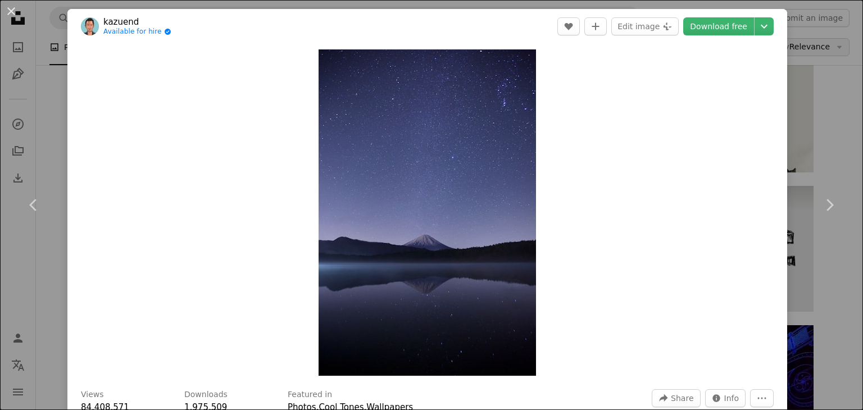
drag, startPoint x: 824, startPoint y: 63, endPoint x: 813, endPoint y: 45, distance: 21.2
click at [822, 59] on div "An X shape Chevron left Chevron right kazuend Available for hire A checkmark in…" at bounding box center [431, 205] width 863 height 410
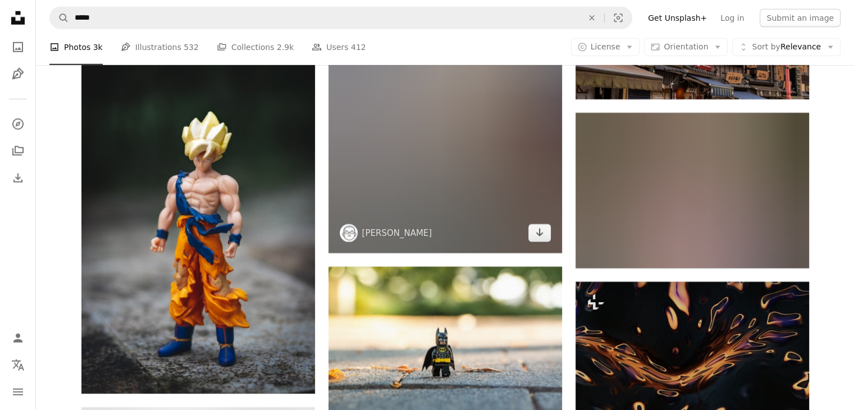
scroll to position [11905, 0]
